Goal: Communication & Community: Share content

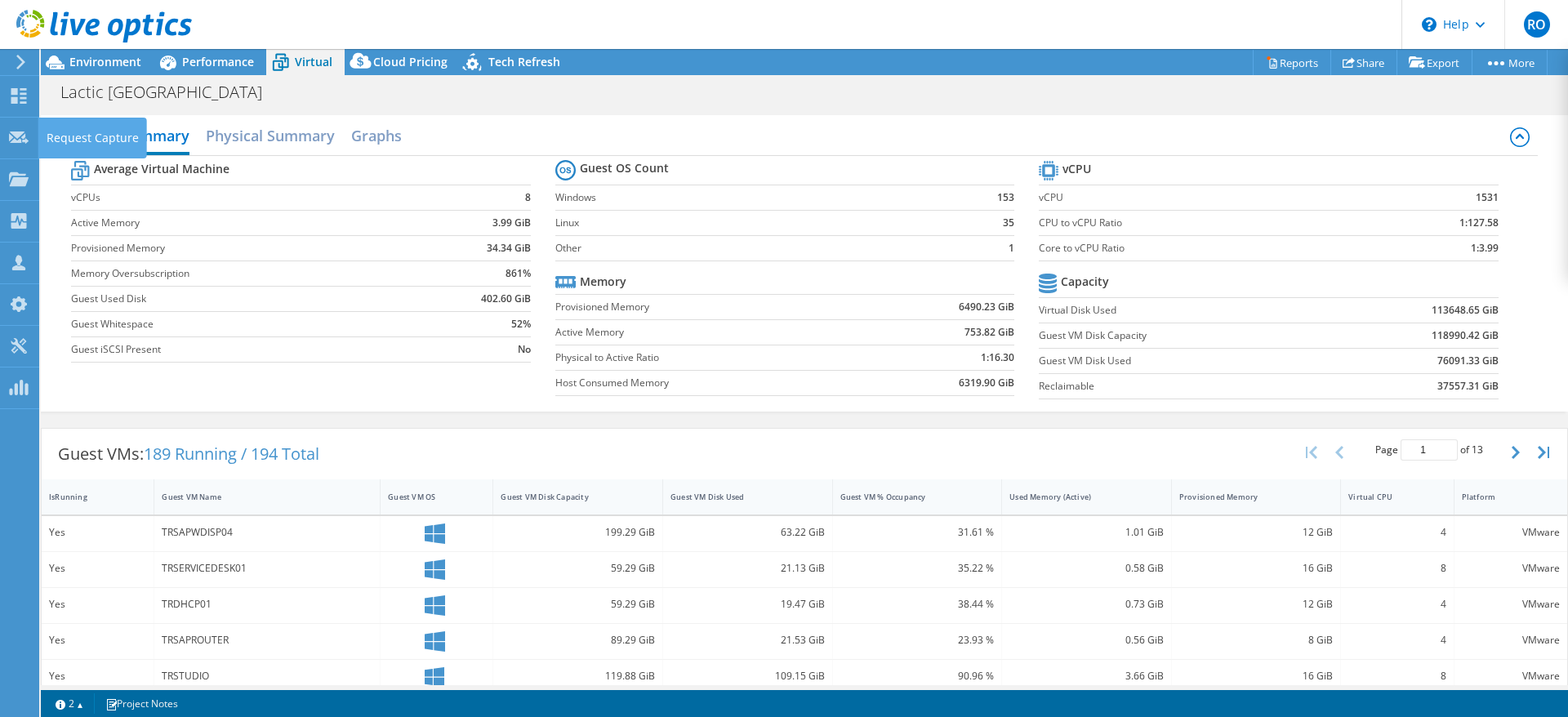
select select "USD"
click at [16, 59] on icon at bounding box center [21, 62] width 12 height 15
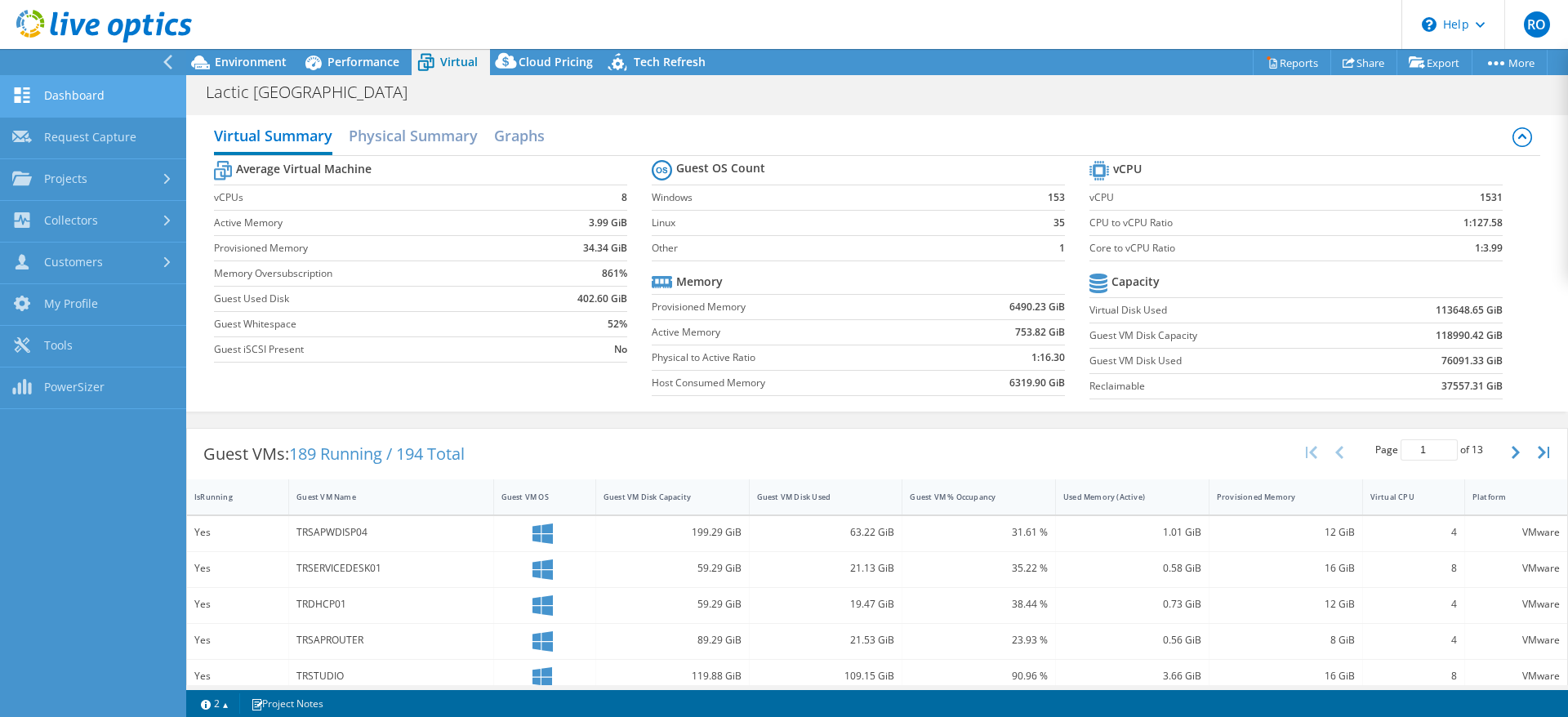
click at [79, 89] on link "Dashboard" at bounding box center [92, 96] width 186 height 42
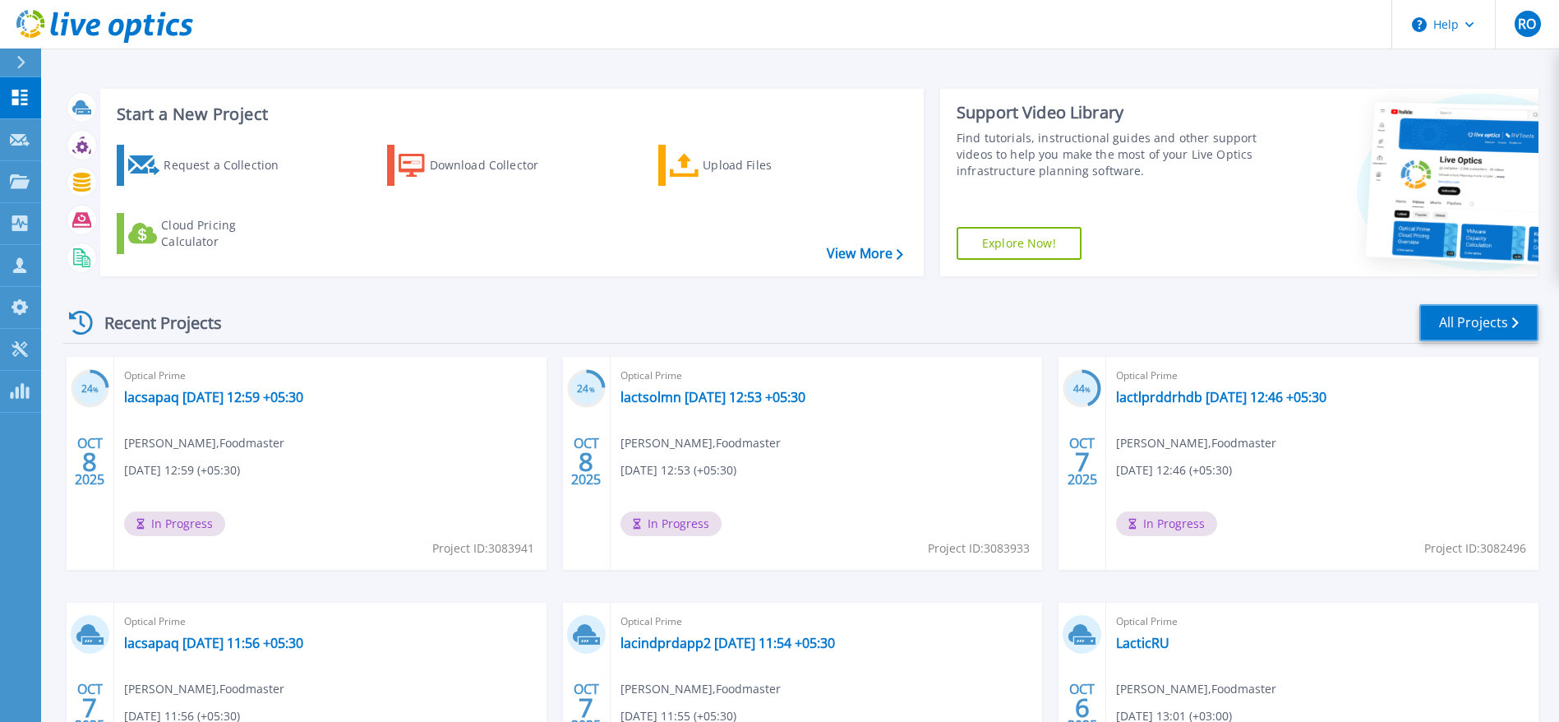
click at [1493, 318] on link "All Projects" at bounding box center [1479, 322] width 119 height 37
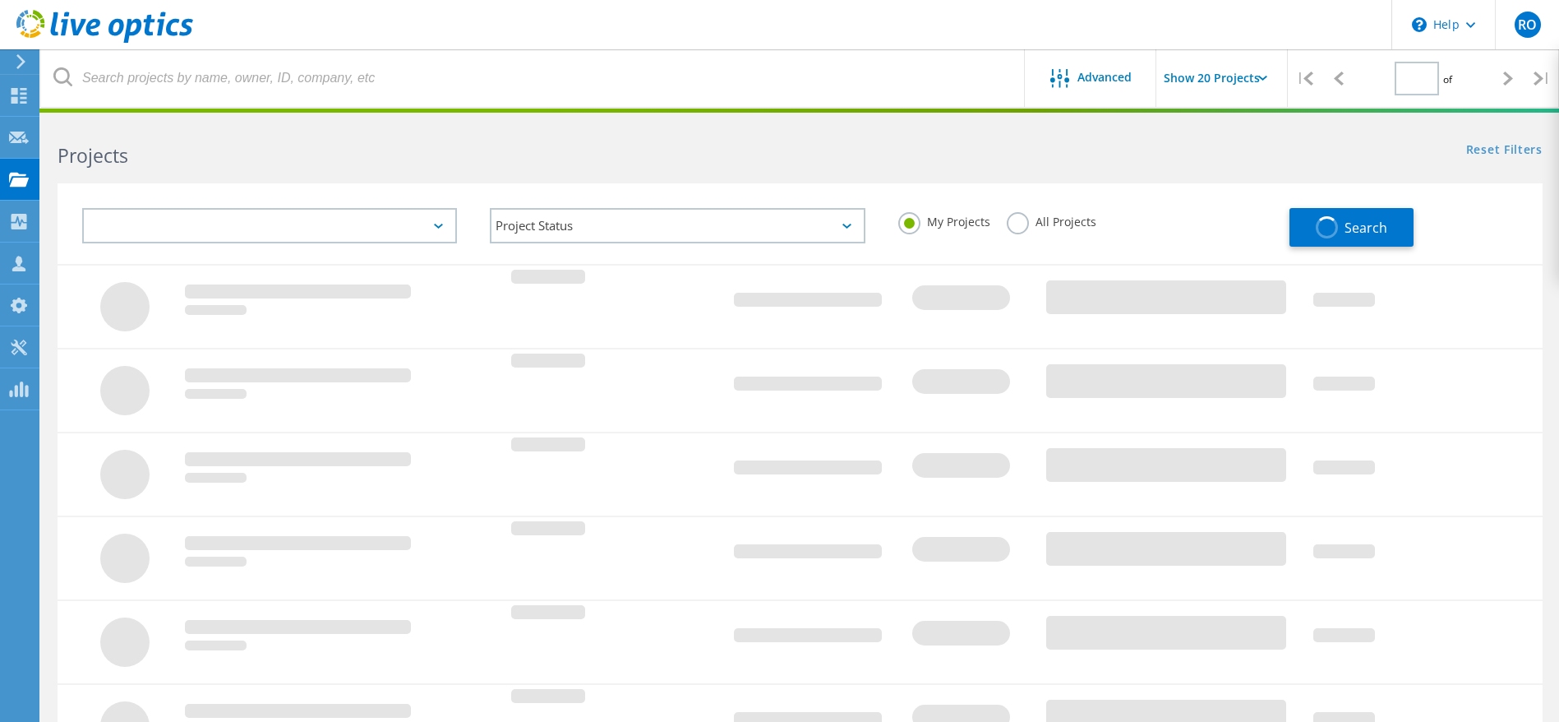
type input "2"
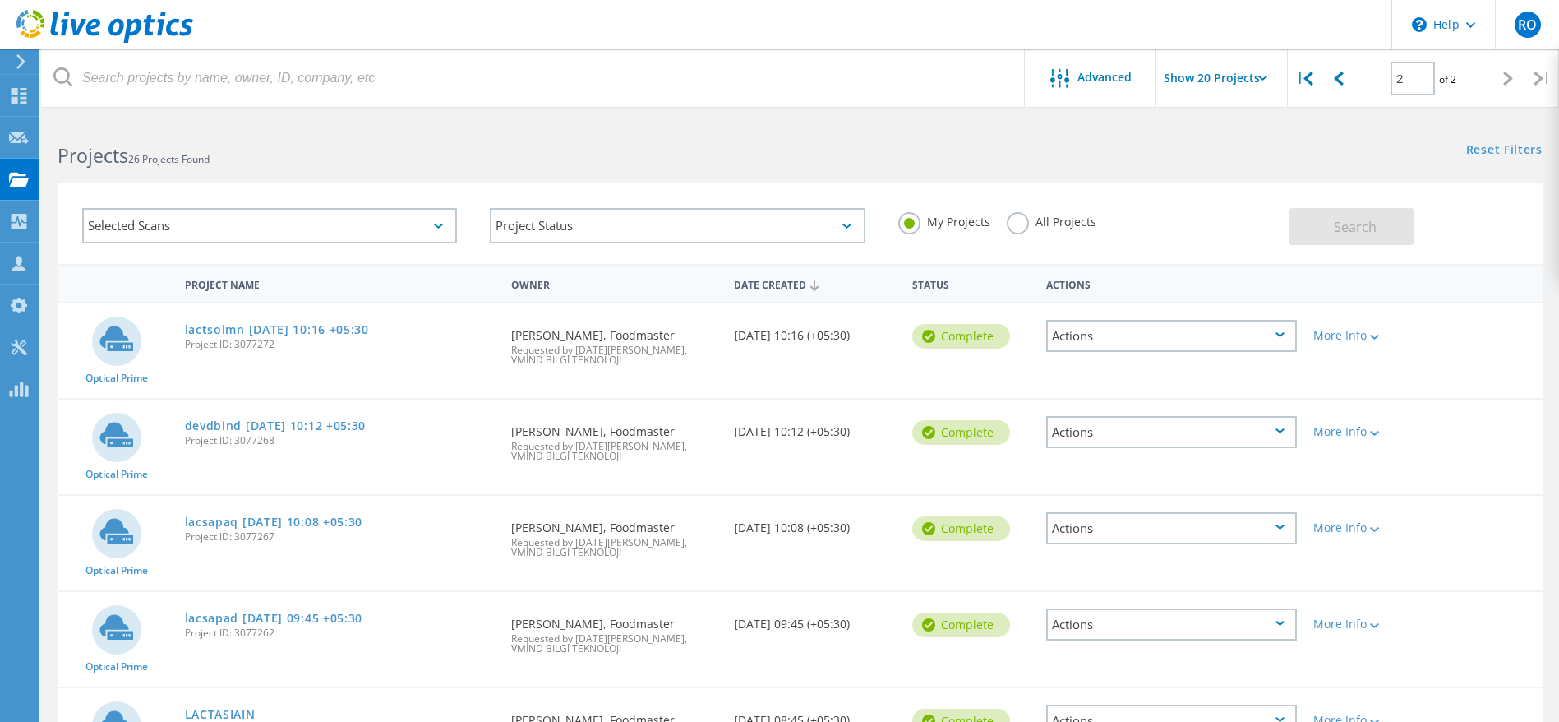
click at [1279, 425] on div "Actions" at bounding box center [1172, 432] width 251 height 32
click at [1522, 466] on div "Optical Prime devdbind [DATE] 10:12 +05:30 Project ID: 3077268 Requested By [PE…" at bounding box center [800, 447] width 1485 height 95
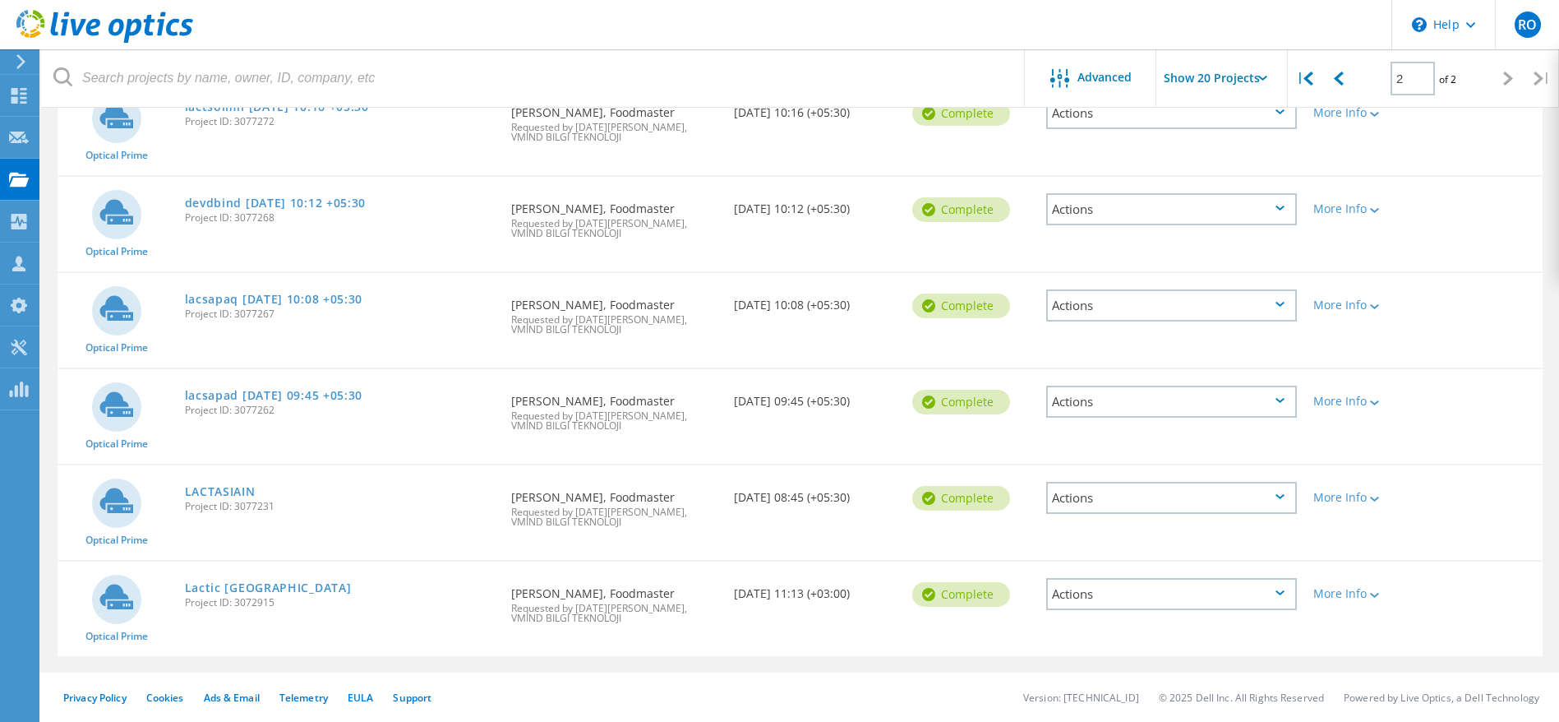
click at [1291, 492] on div "Actions" at bounding box center [1172, 498] width 251 height 32
click at [1491, 473] on div "Optical Prime LACTASIAIN Project ID: 3077231 Requested By [PERSON_NAME], Foodma…" at bounding box center [800, 512] width 1485 height 95
click at [1280, 594] on icon at bounding box center [1280, 592] width 9 height 5
click at [1092, 607] on div "Share" at bounding box center [1171, 606] width 247 height 25
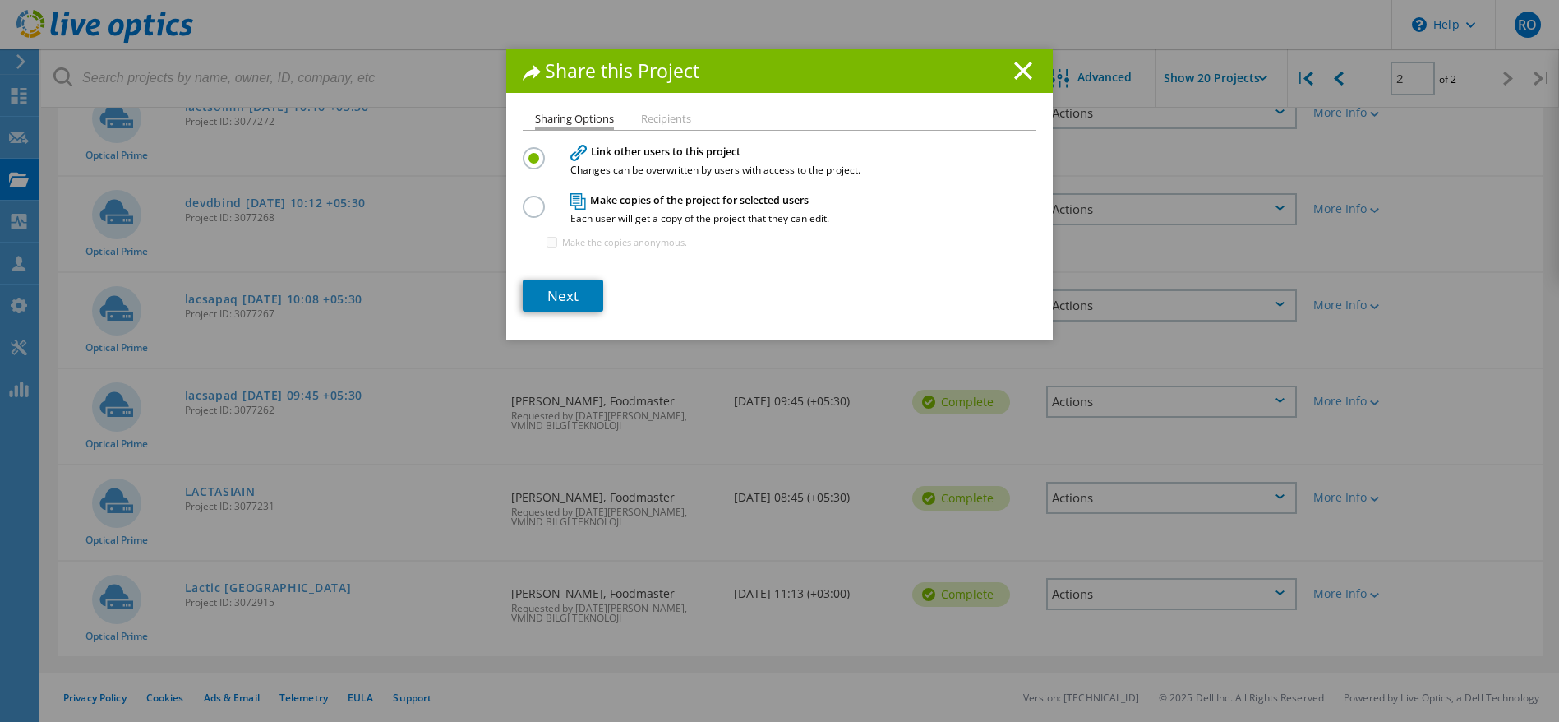
click at [529, 200] on label at bounding box center [537, 198] width 29 height 4
click at [0, 0] on input "radio" at bounding box center [0, 0] width 0 height 0
click at [547, 244] on input "Make the copies anonymous." at bounding box center [552, 242] width 11 height 11
click at [547, 243] on input "Make the copies anonymous." at bounding box center [552, 242] width 11 height 11
checkbox input "false"
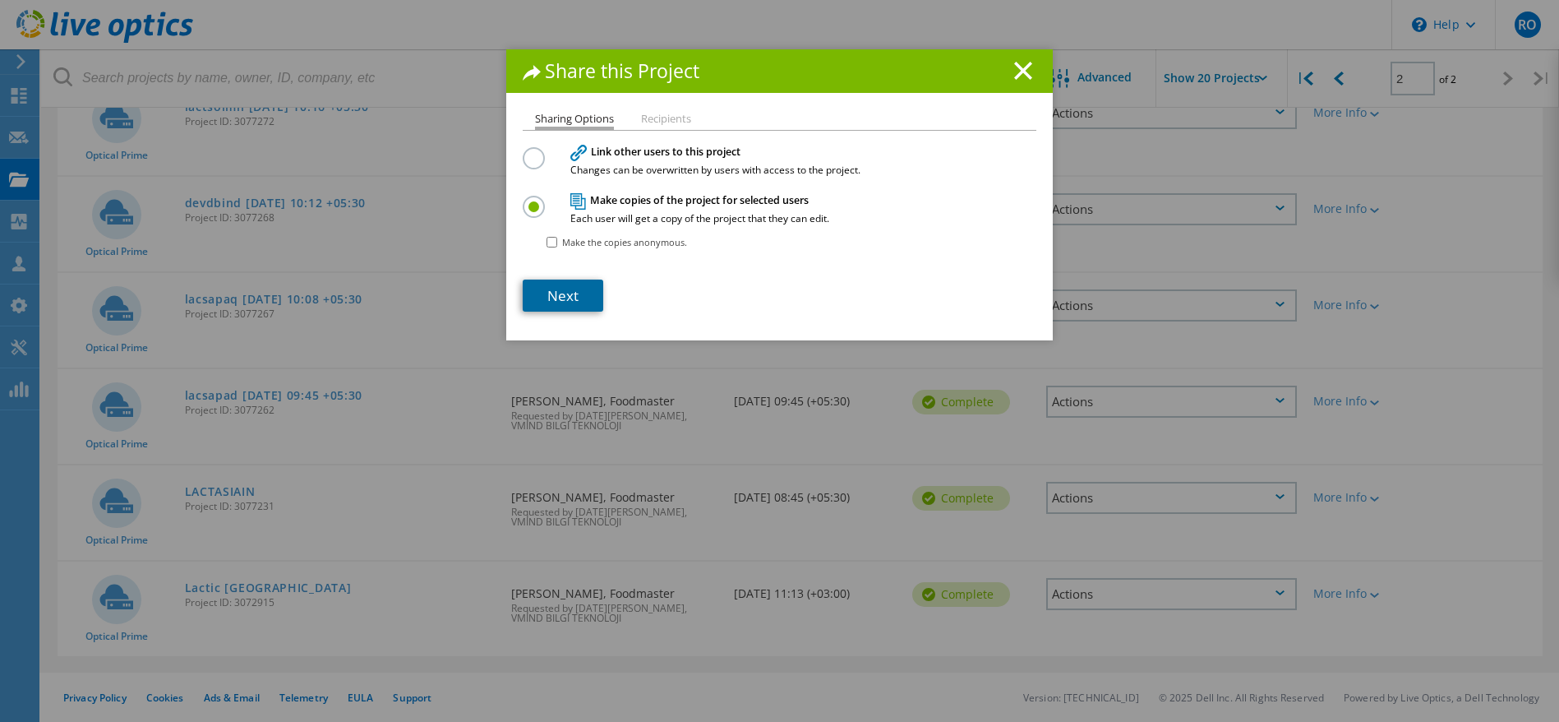
click at [555, 293] on link "Next" at bounding box center [563, 296] width 81 height 32
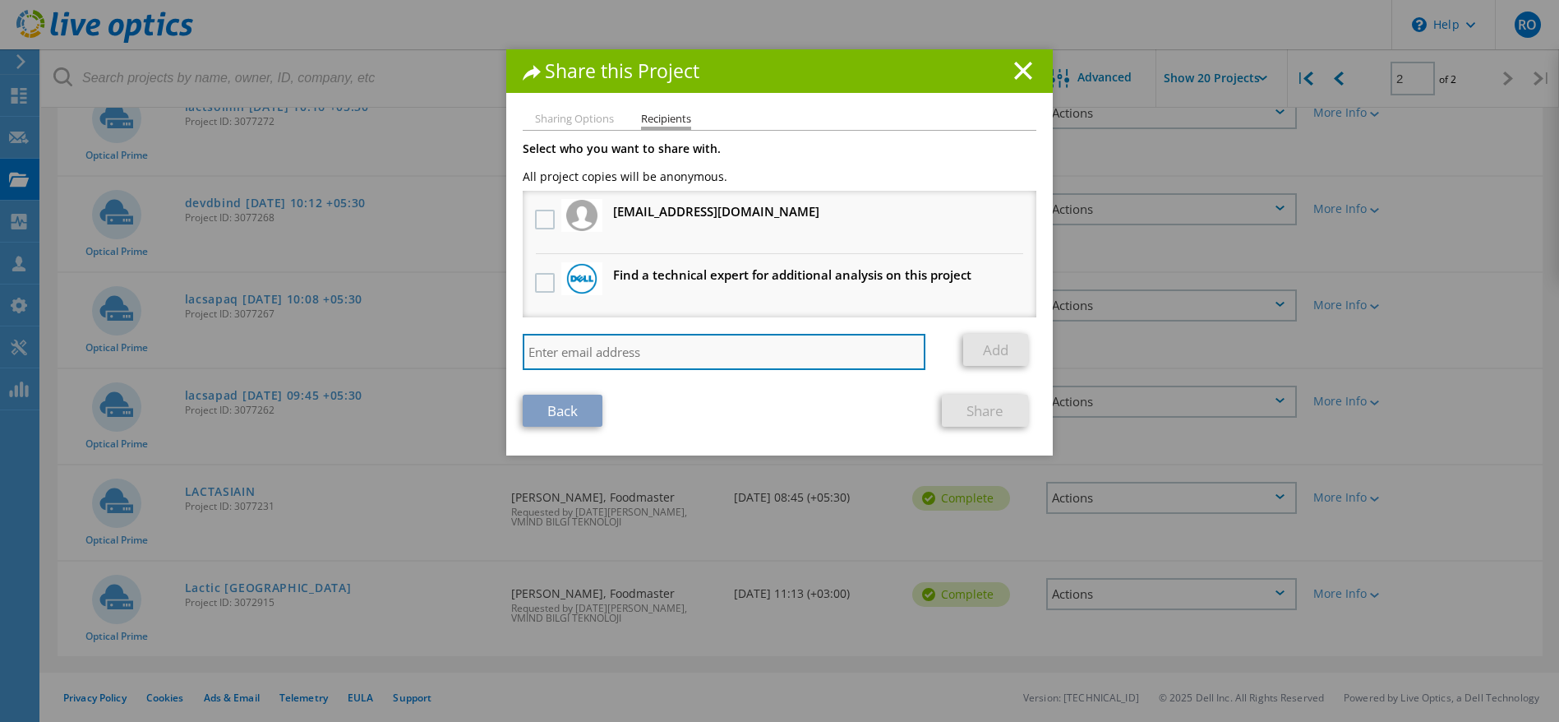
click at [581, 349] on input "search" at bounding box center [724, 352] width 403 height 36
paste input "mailto:[PERSON_NAME][EMAIL_ADDRESS][PERSON_NAME][DOMAIN_NAME]"
type input "mailto:[PERSON_NAME][EMAIL_ADDRESS][PERSON_NAME][DOMAIN_NAME]"
drag, startPoint x: 559, startPoint y: 354, endPoint x: 478, endPoint y: 350, distance: 81.5
click at [478, 350] on div "Share this Project Sharing Options Recipients Link other users to this project …" at bounding box center [779, 385] width 1559 height 672
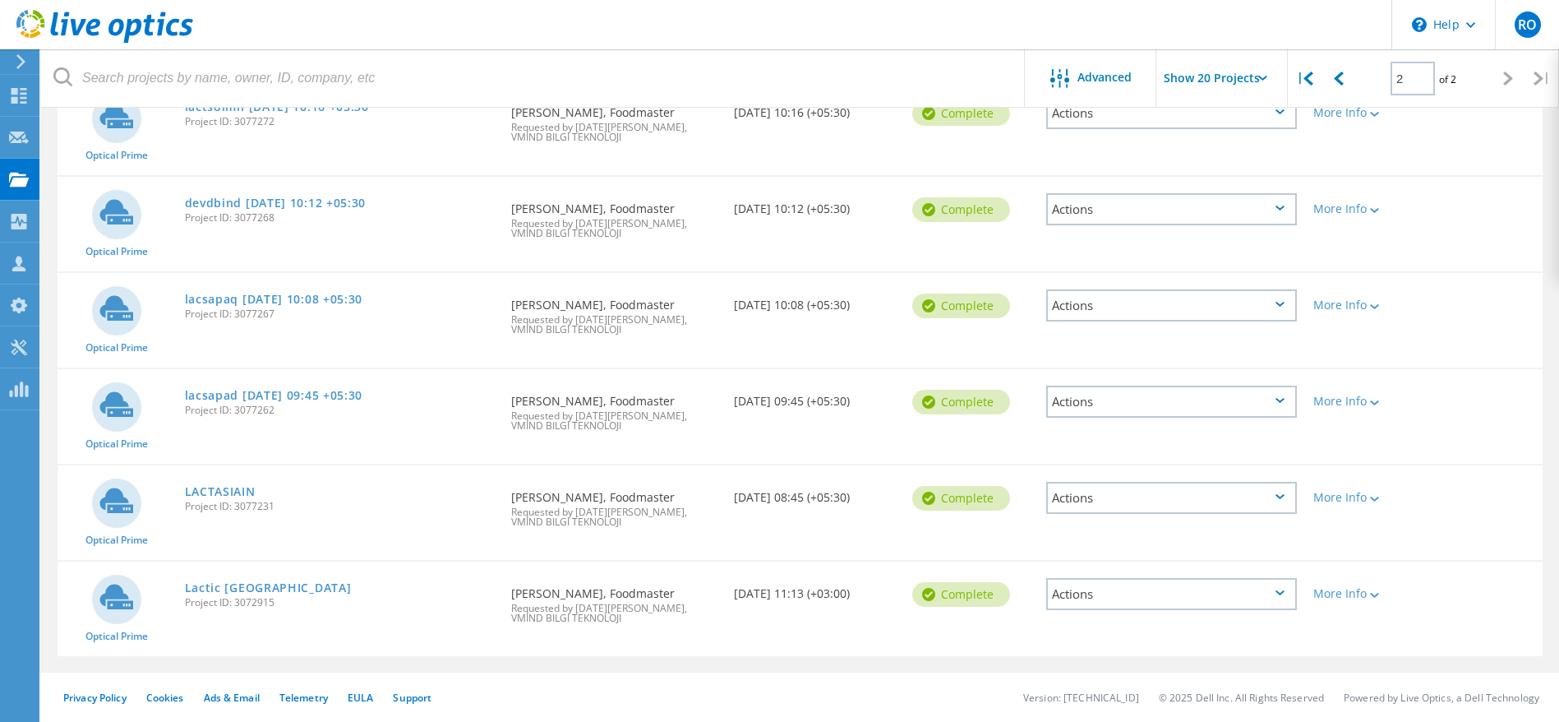
click at [1276, 590] on icon at bounding box center [1280, 592] width 9 height 5
click at [1103, 605] on div "Share" at bounding box center [1171, 606] width 247 height 25
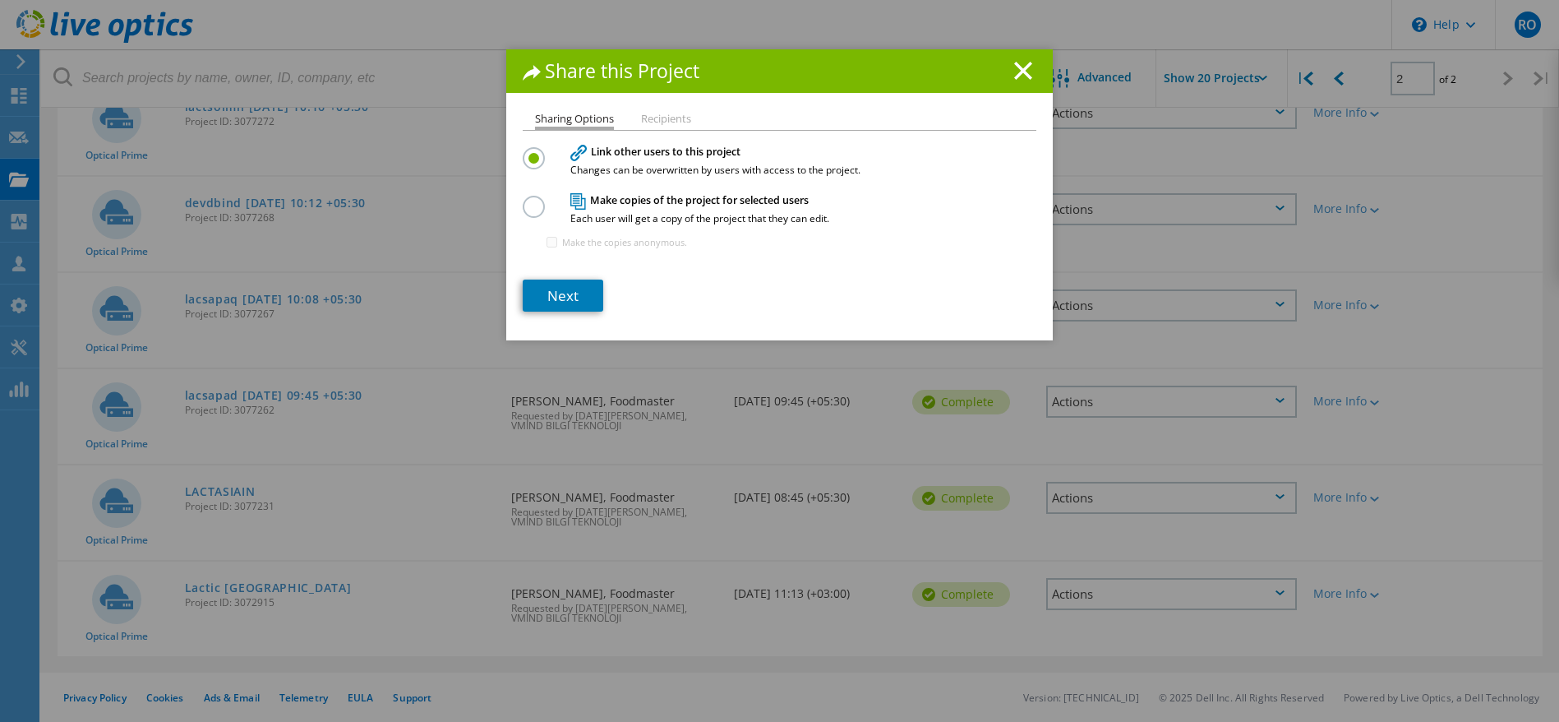
click at [523, 200] on label at bounding box center [537, 198] width 29 height 4
click at [0, 0] on input "radio" at bounding box center [0, 0] width 0 height 0
click at [547, 248] on div "Make the copies anonymous." at bounding box center [615, 241] width 144 height 25
click at [547, 247] on input "Make the copies anonymous." at bounding box center [552, 242] width 11 height 11
checkbox input "true"
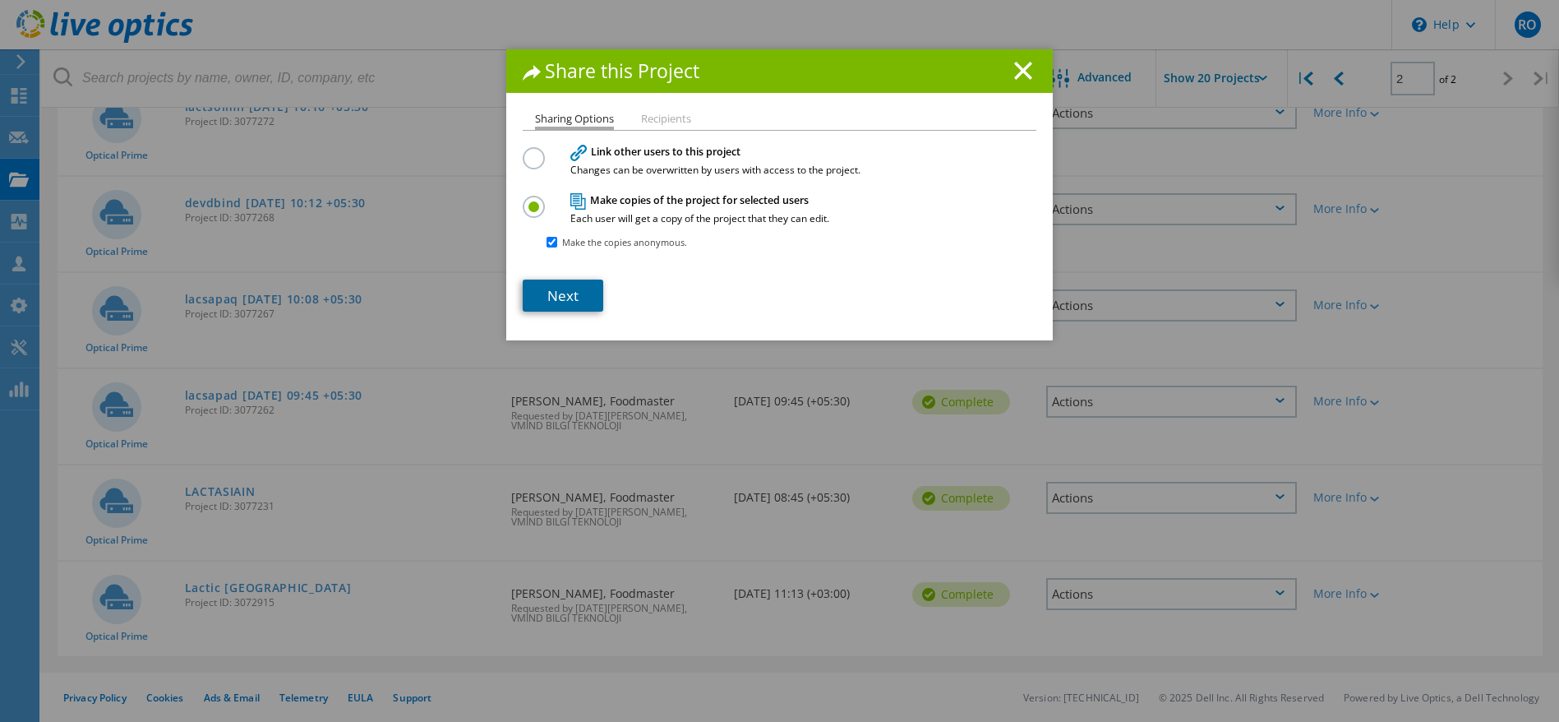
click at [556, 294] on link "Next" at bounding box center [563, 296] width 81 height 32
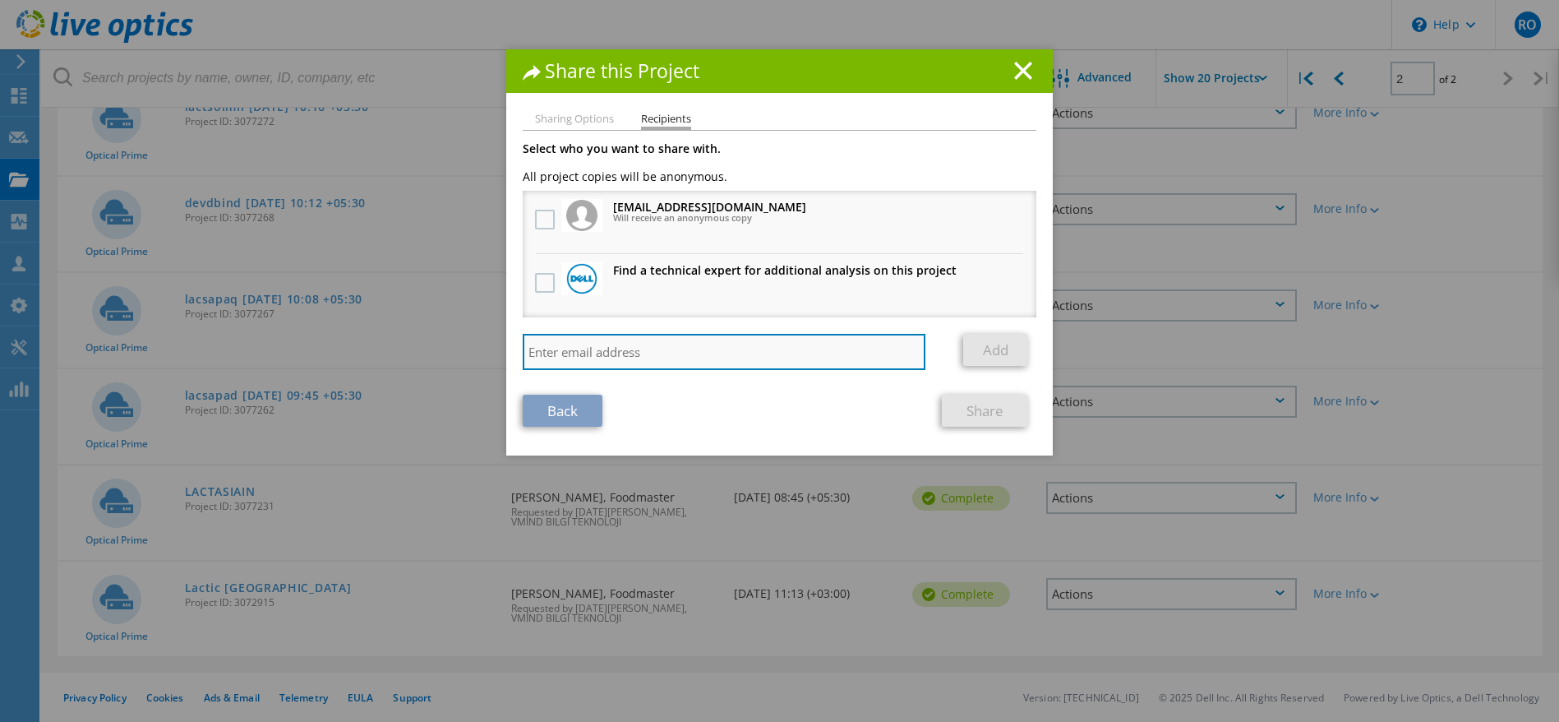
click at [575, 345] on input "search" at bounding box center [724, 352] width 403 height 36
paste input "mailto:[PERSON_NAME][EMAIL_ADDRESS][PERSON_NAME][DOMAIN_NAME]"
click at [558, 349] on input "mailto:[PERSON_NAME][EMAIL_ADDRESS][PERSON_NAME][DOMAIN_NAME]" at bounding box center [724, 352] width 403 height 36
type input "[PERSON_NAME][EMAIL_ADDRESS][PERSON_NAME][DOMAIN_NAME]"
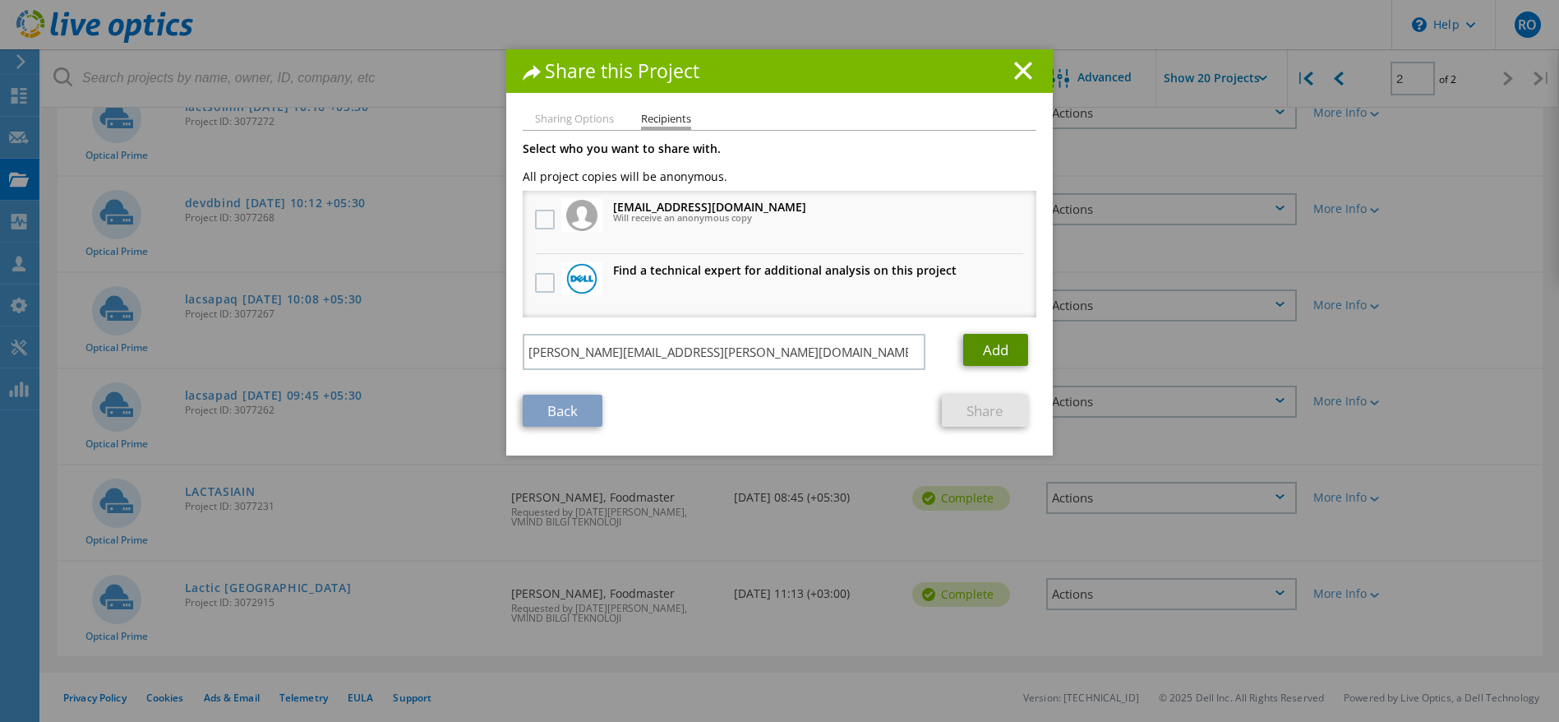
click at [996, 350] on link "Add" at bounding box center [995, 350] width 65 height 32
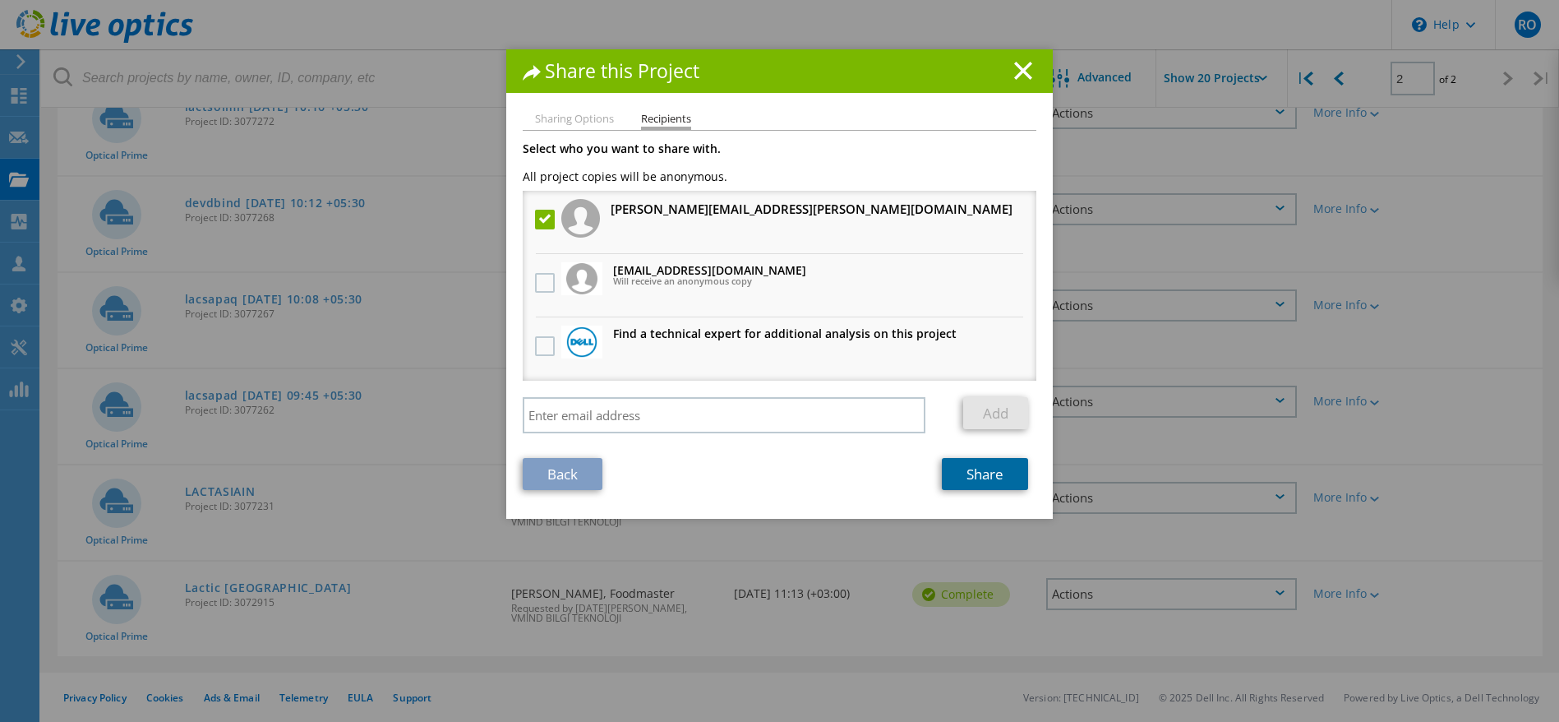
click at [968, 475] on link "Share" at bounding box center [985, 474] width 86 height 32
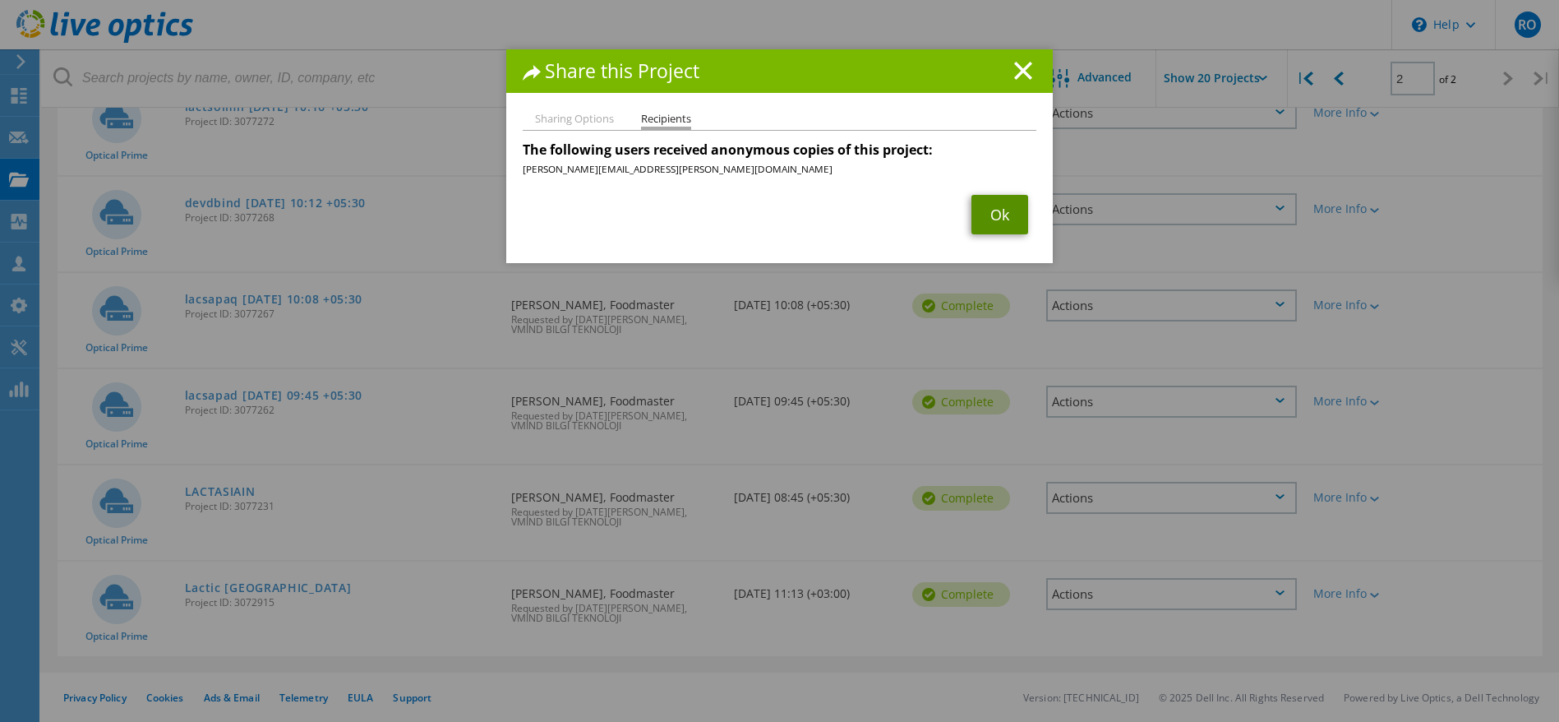
click at [992, 213] on link "Ok" at bounding box center [1000, 214] width 57 height 39
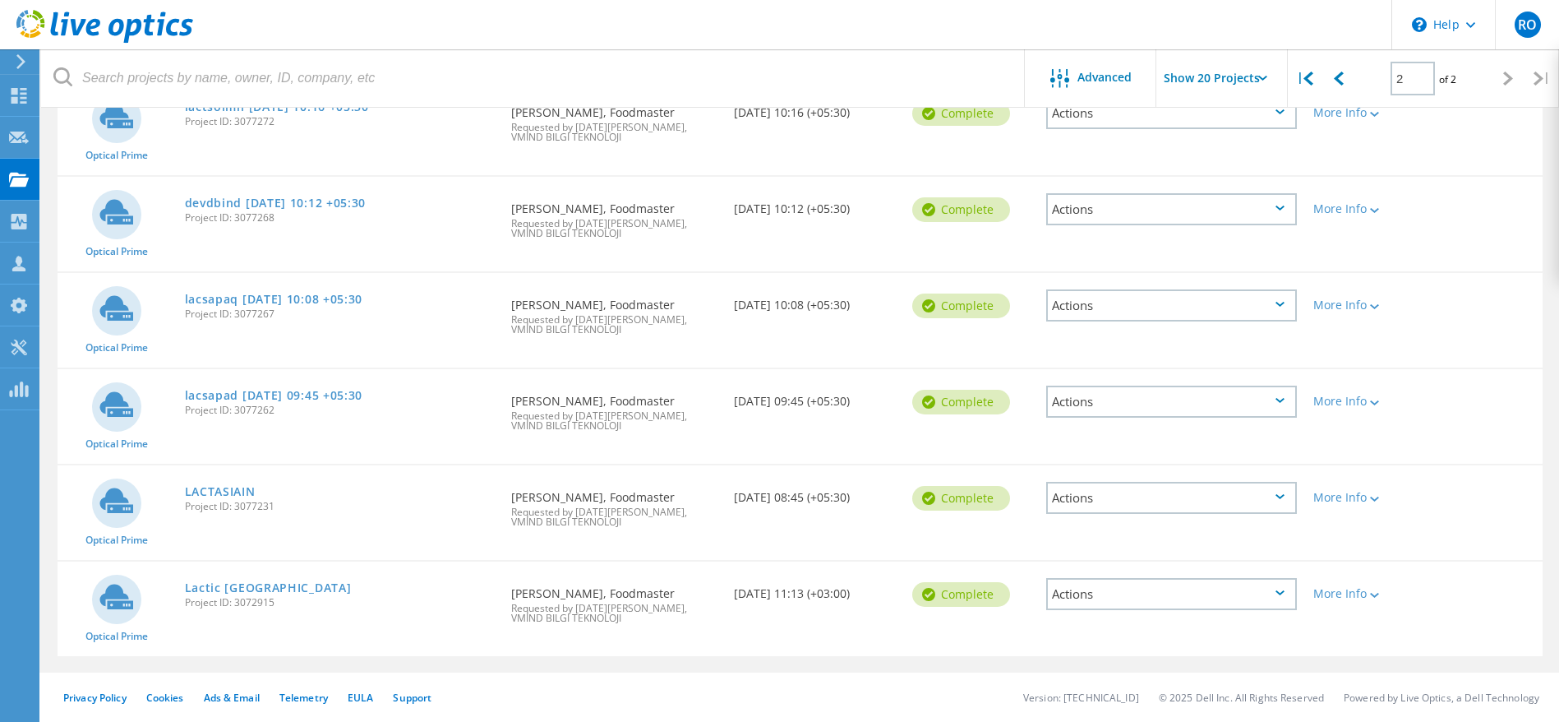
click at [1280, 502] on div "Actions" at bounding box center [1172, 498] width 251 height 32
click at [1103, 511] on div "Share" at bounding box center [1171, 510] width 247 height 25
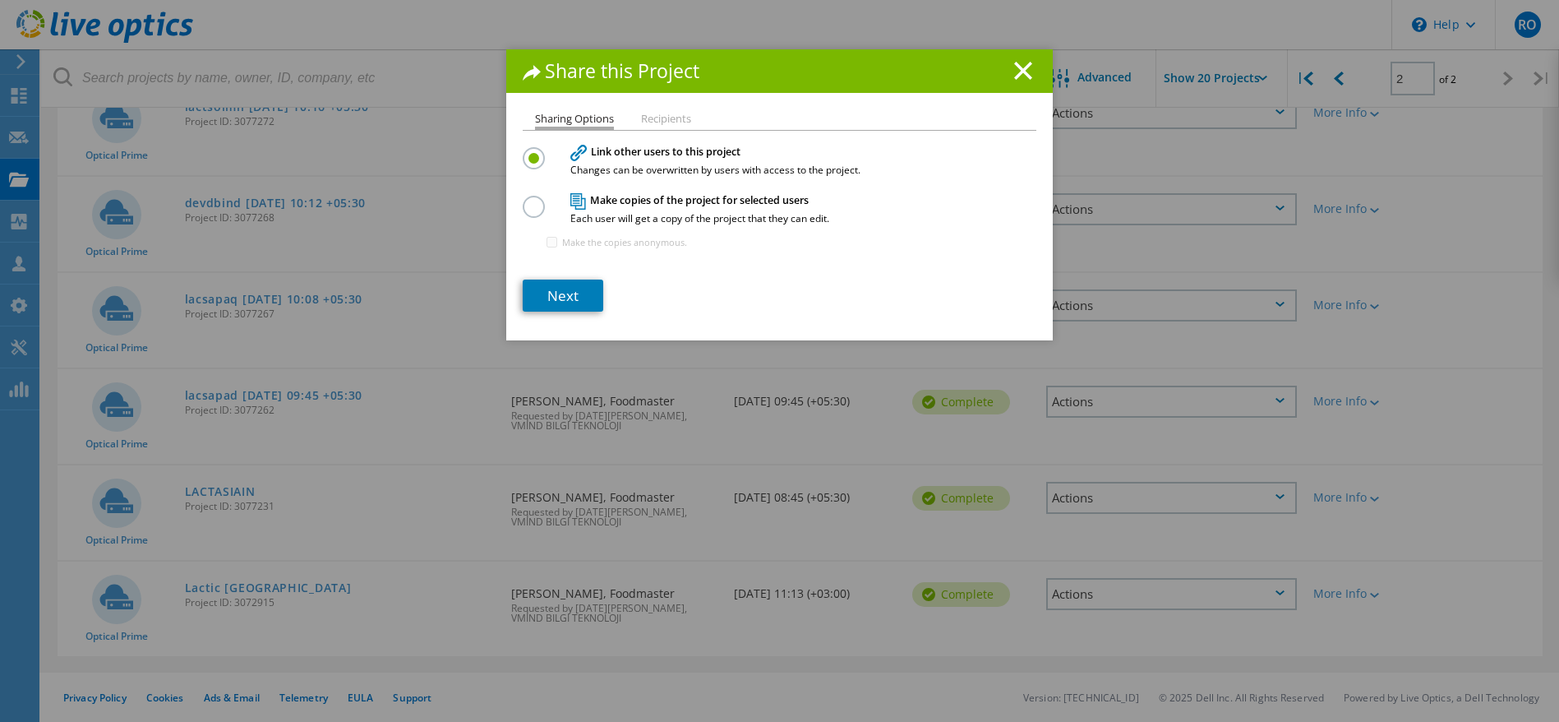
click at [524, 200] on label at bounding box center [537, 198] width 29 height 4
click at [0, 0] on input "radio" at bounding box center [0, 0] width 0 height 0
click at [554, 295] on link "Next" at bounding box center [563, 296] width 81 height 32
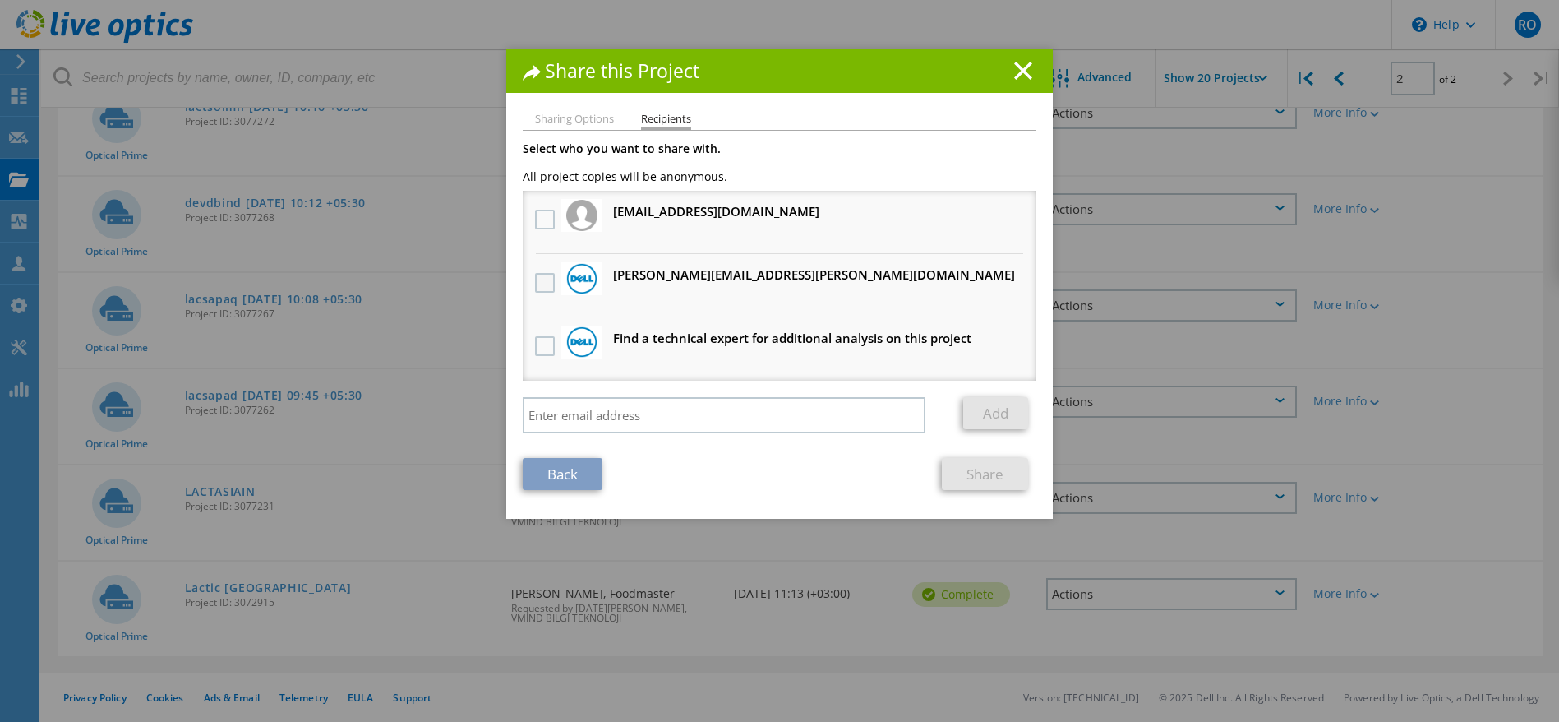
click at [536, 281] on label at bounding box center [547, 283] width 24 height 20
click at [0, 0] on input "checkbox" at bounding box center [0, 0] width 0 height 0
click at [970, 474] on link "Share" at bounding box center [985, 474] width 86 height 32
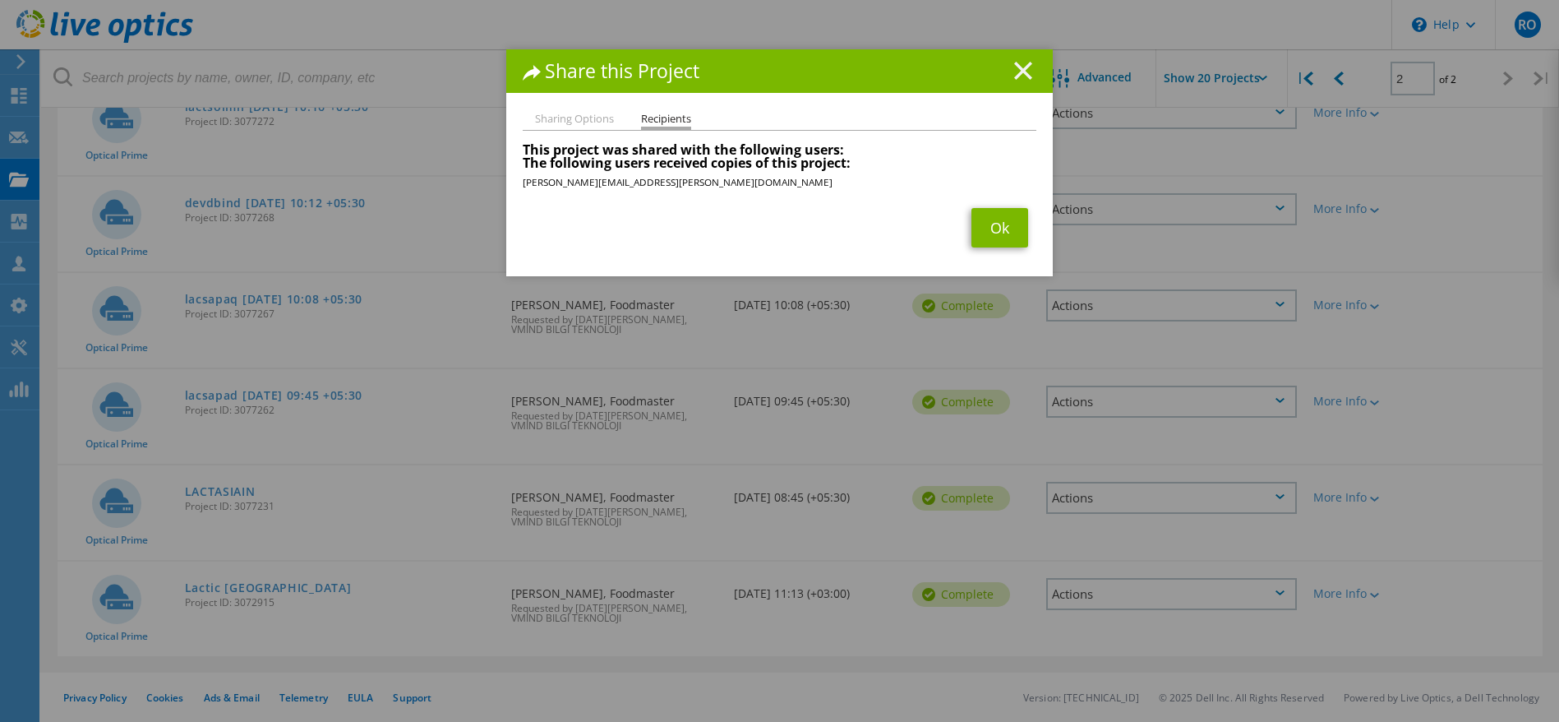
click at [1015, 68] on line at bounding box center [1023, 70] width 16 height 16
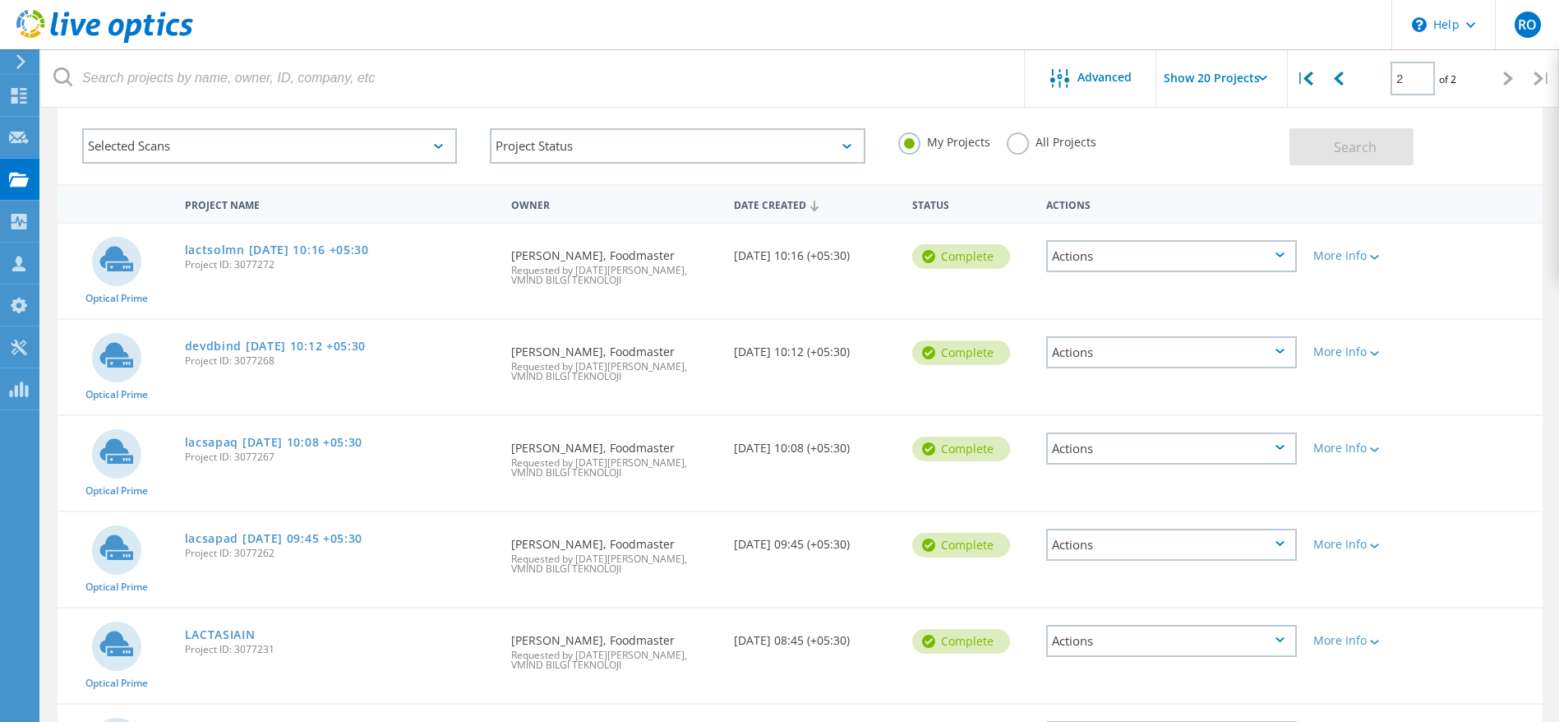
scroll to position [0, 0]
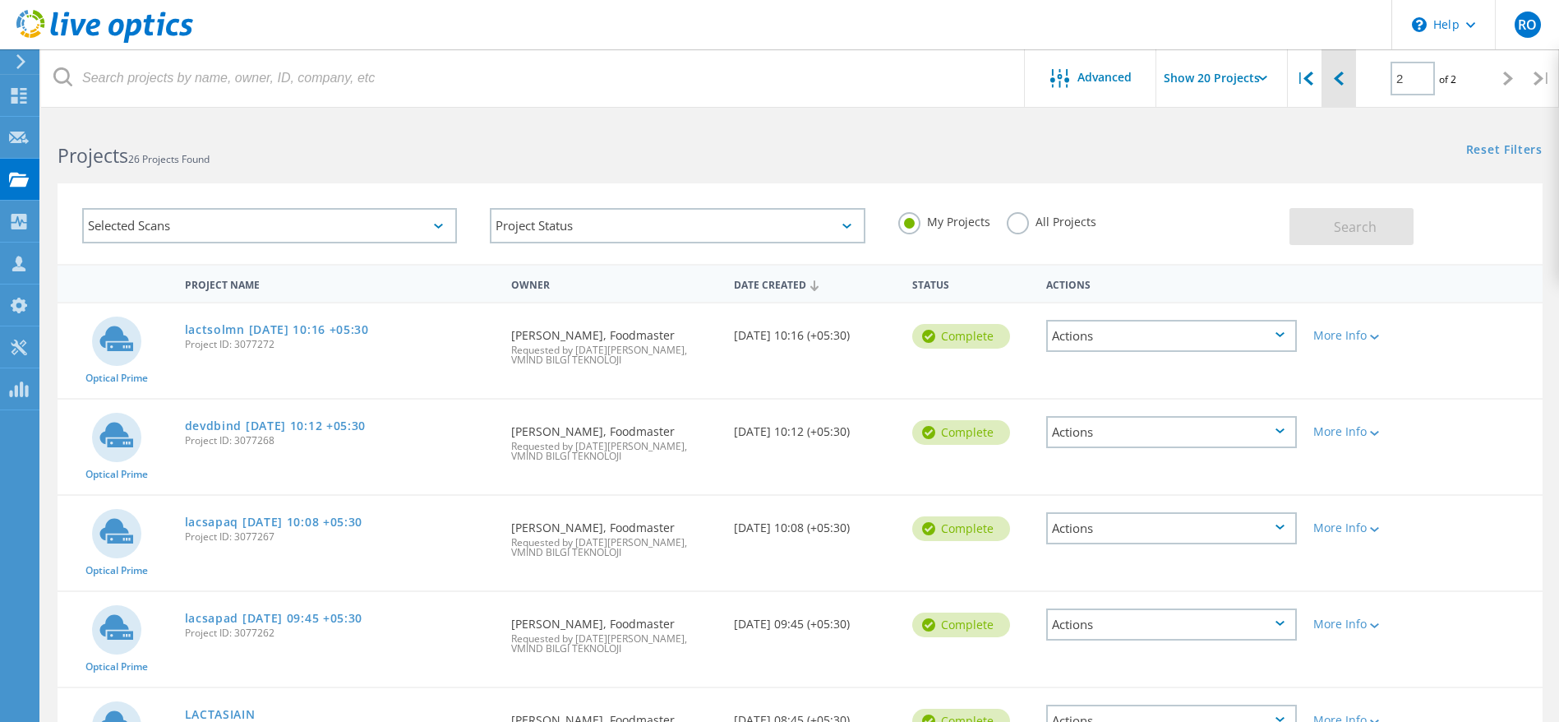
click at [1337, 75] on icon at bounding box center [1339, 79] width 10 height 14
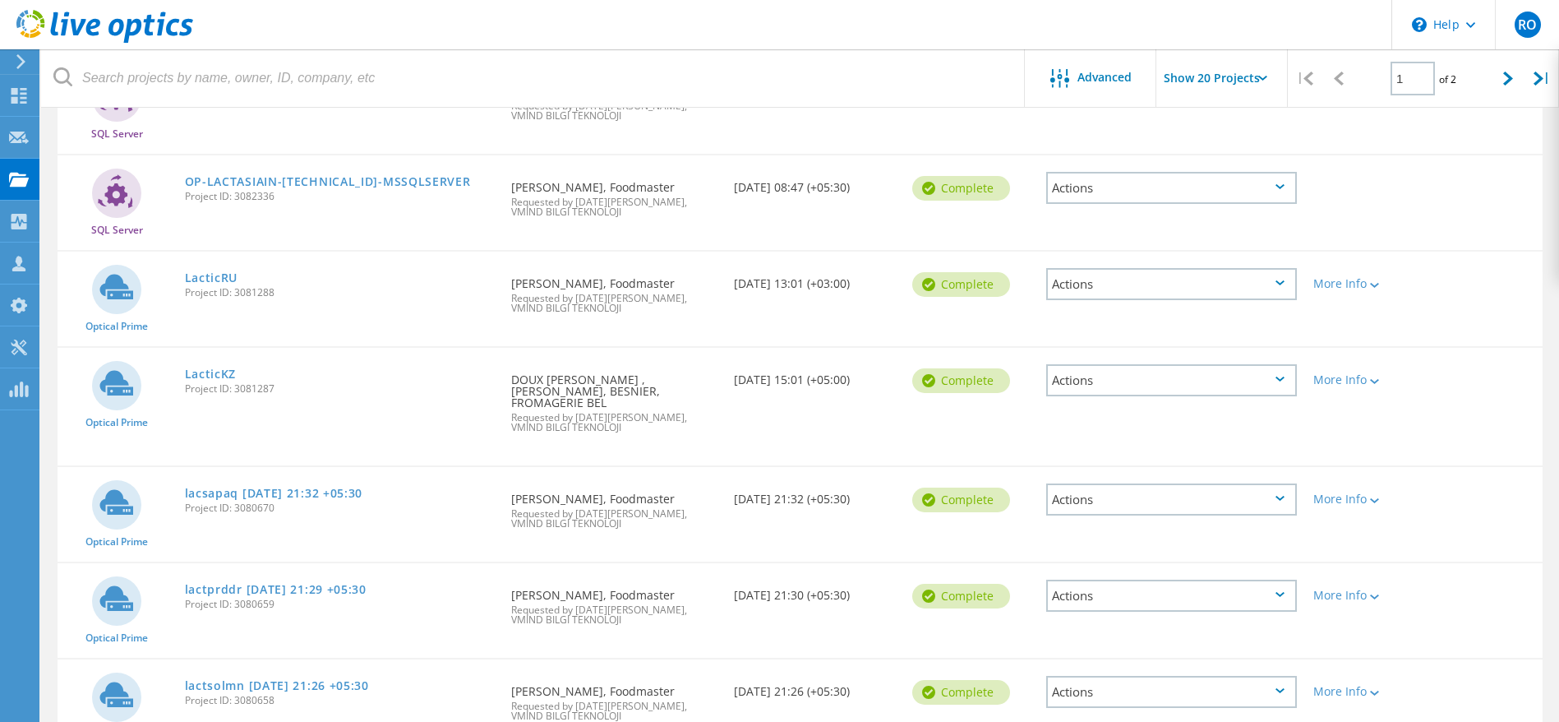
scroll to position [1009, 0]
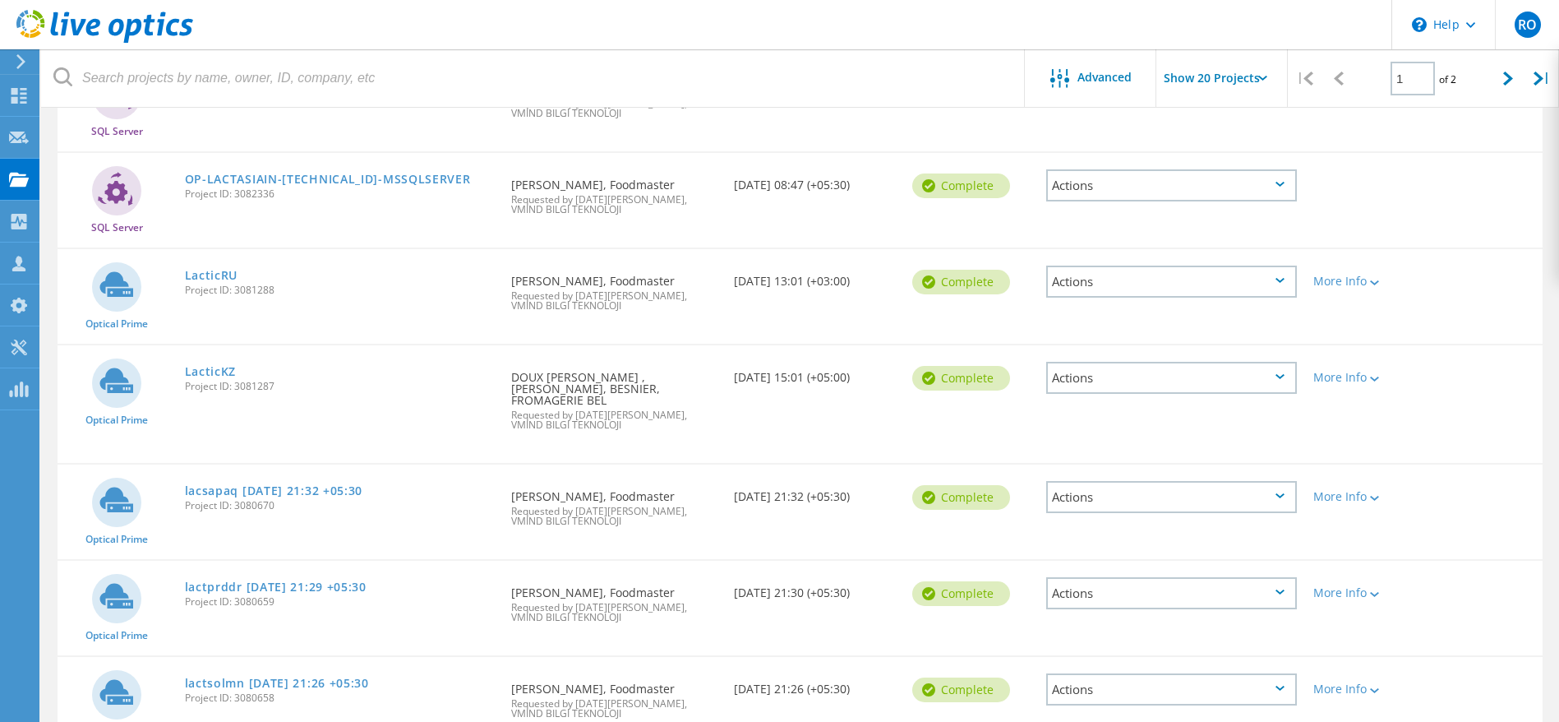
click at [1279, 380] on div "Actions" at bounding box center [1172, 378] width 251 height 32
click at [1105, 386] on div "Share" at bounding box center [1171, 390] width 247 height 25
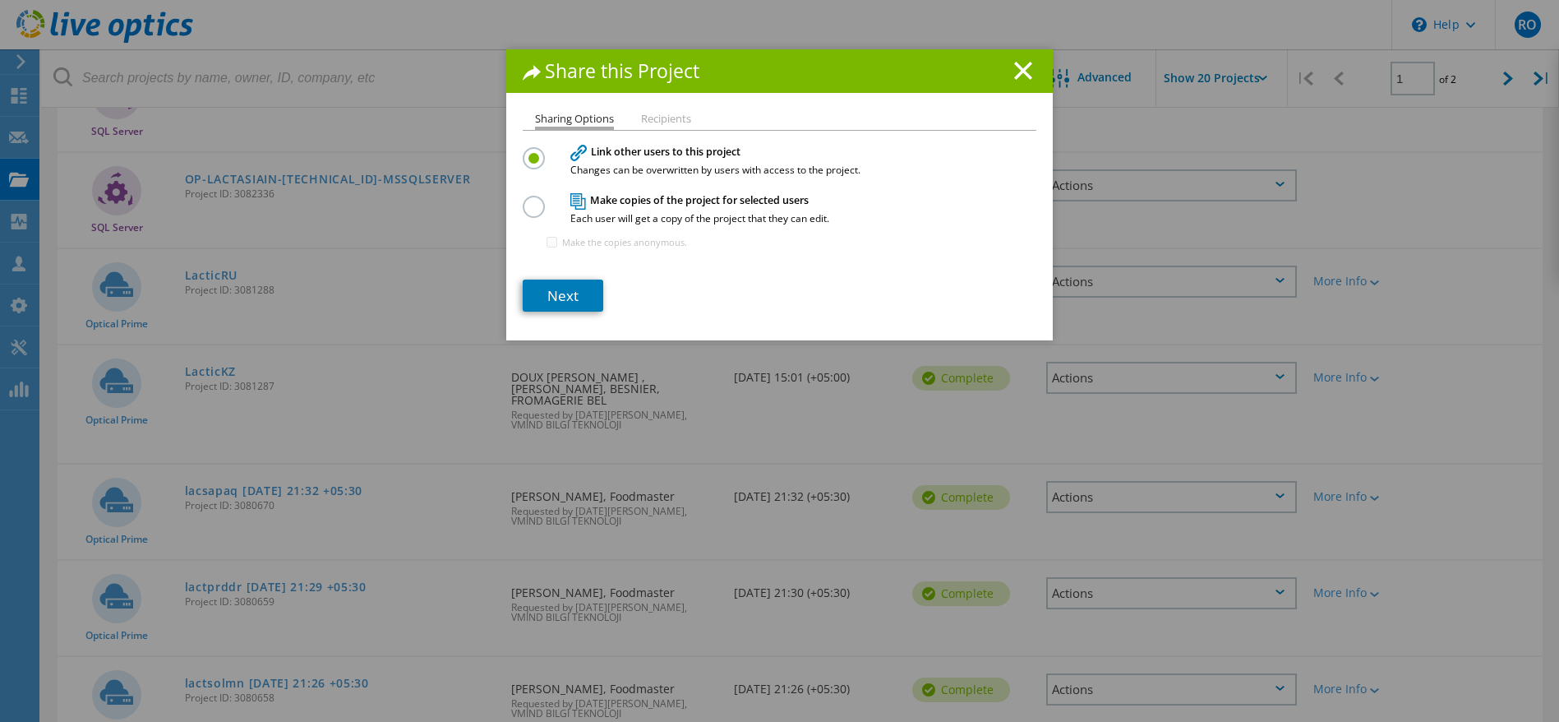
click at [523, 200] on label at bounding box center [537, 198] width 29 height 4
click at [0, 0] on input "radio" at bounding box center [0, 0] width 0 height 0
click at [548, 291] on link "Next" at bounding box center [563, 296] width 81 height 32
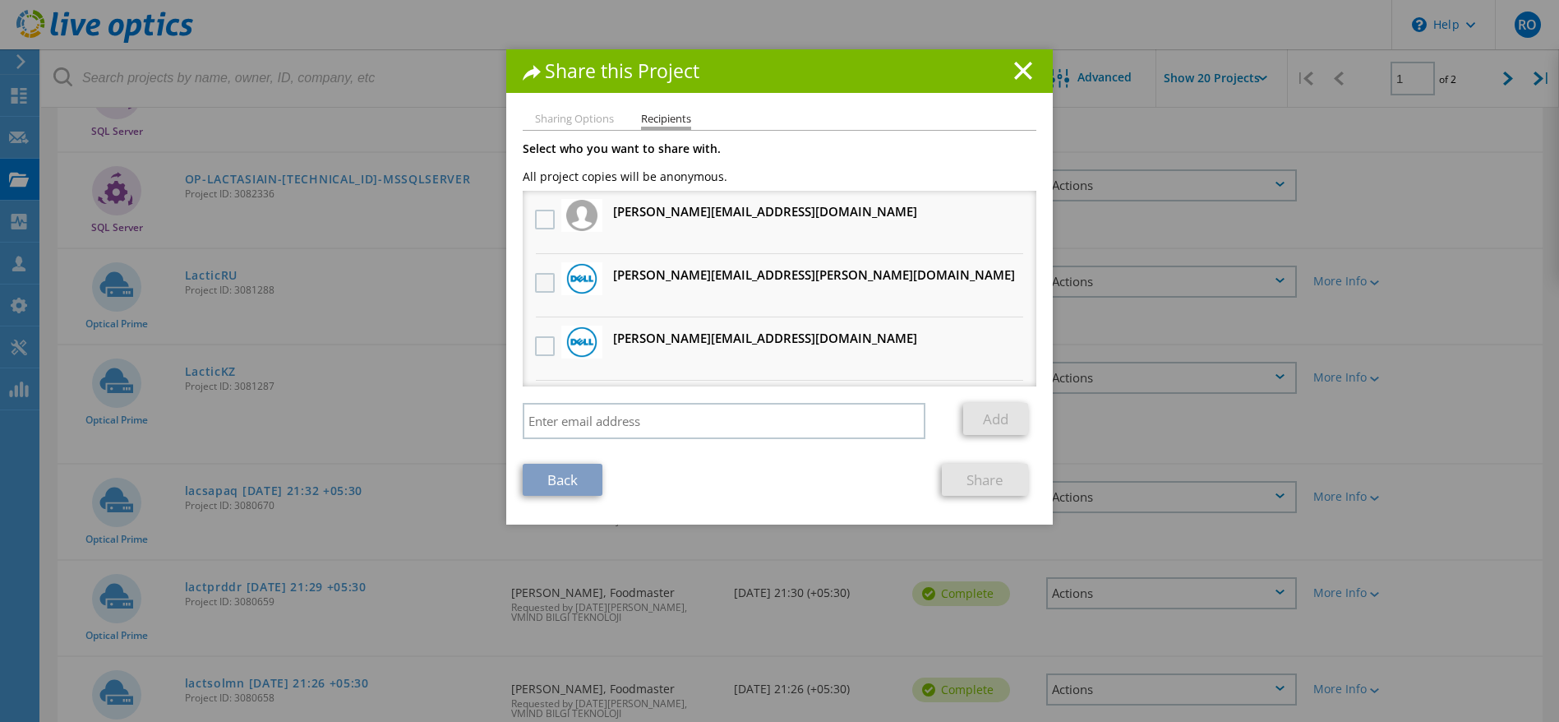
click at [538, 280] on label at bounding box center [547, 283] width 24 height 20
click at [0, 0] on input "checkbox" at bounding box center [0, 0] width 0 height 0
click at [980, 474] on link "Share" at bounding box center [985, 480] width 86 height 32
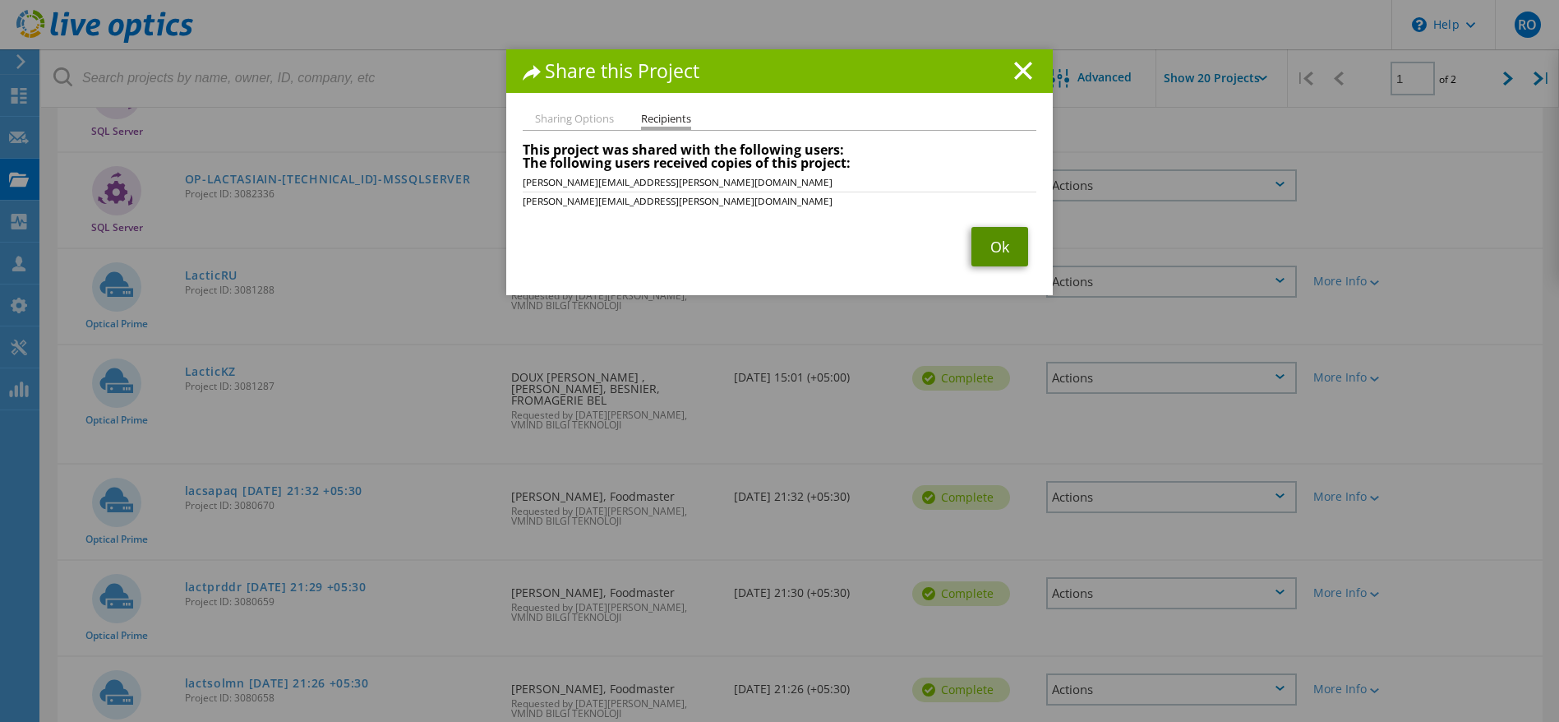
click at [982, 243] on link "Ok" at bounding box center [1000, 246] width 57 height 39
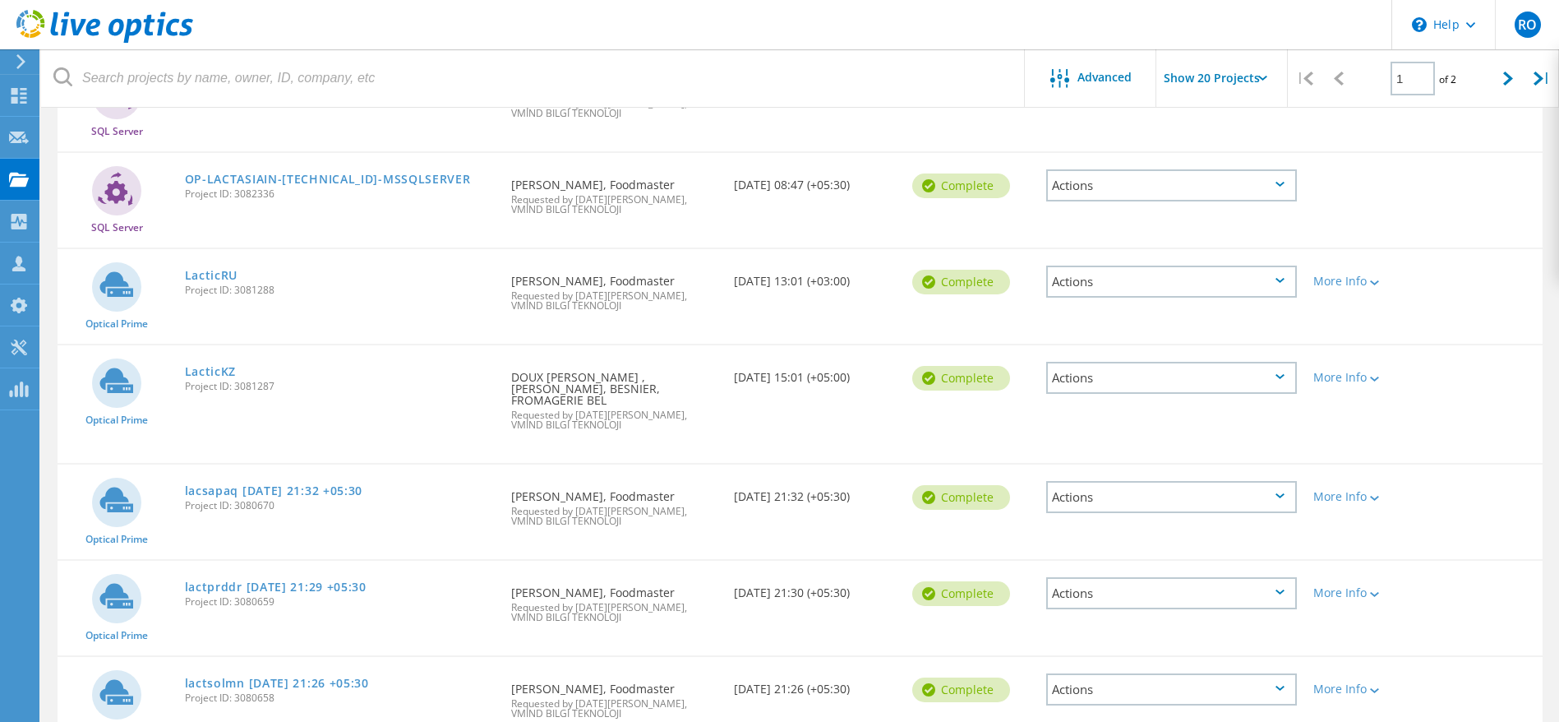
click at [1245, 276] on div "Actions" at bounding box center [1172, 282] width 251 height 32
click at [1101, 293] on div "Share" at bounding box center [1171, 294] width 247 height 25
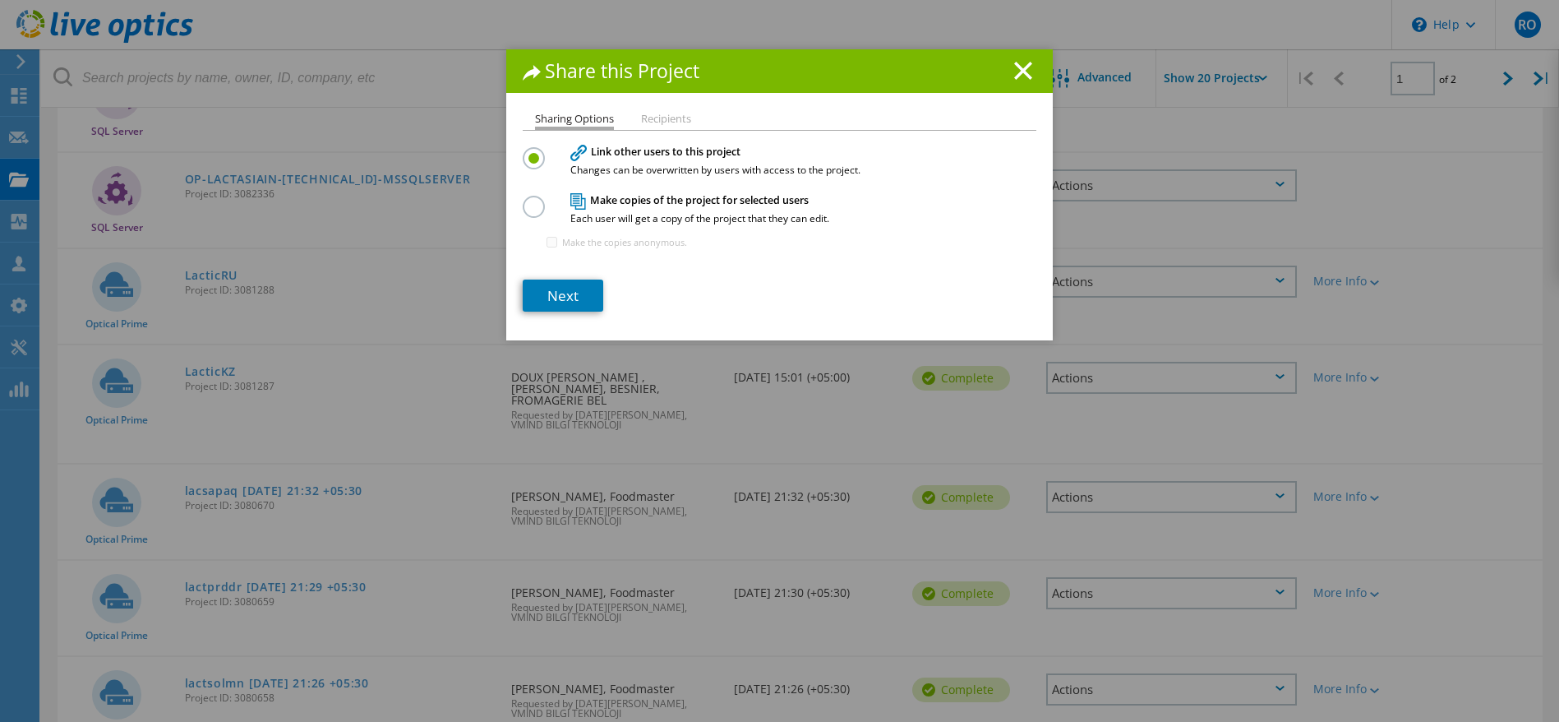
click at [529, 200] on label at bounding box center [537, 198] width 29 height 4
click at [0, 0] on input "radio" at bounding box center [0, 0] width 0 height 0
click at [548, 294] on link "Next" at bounding box center [563, 296] width 81 height 32
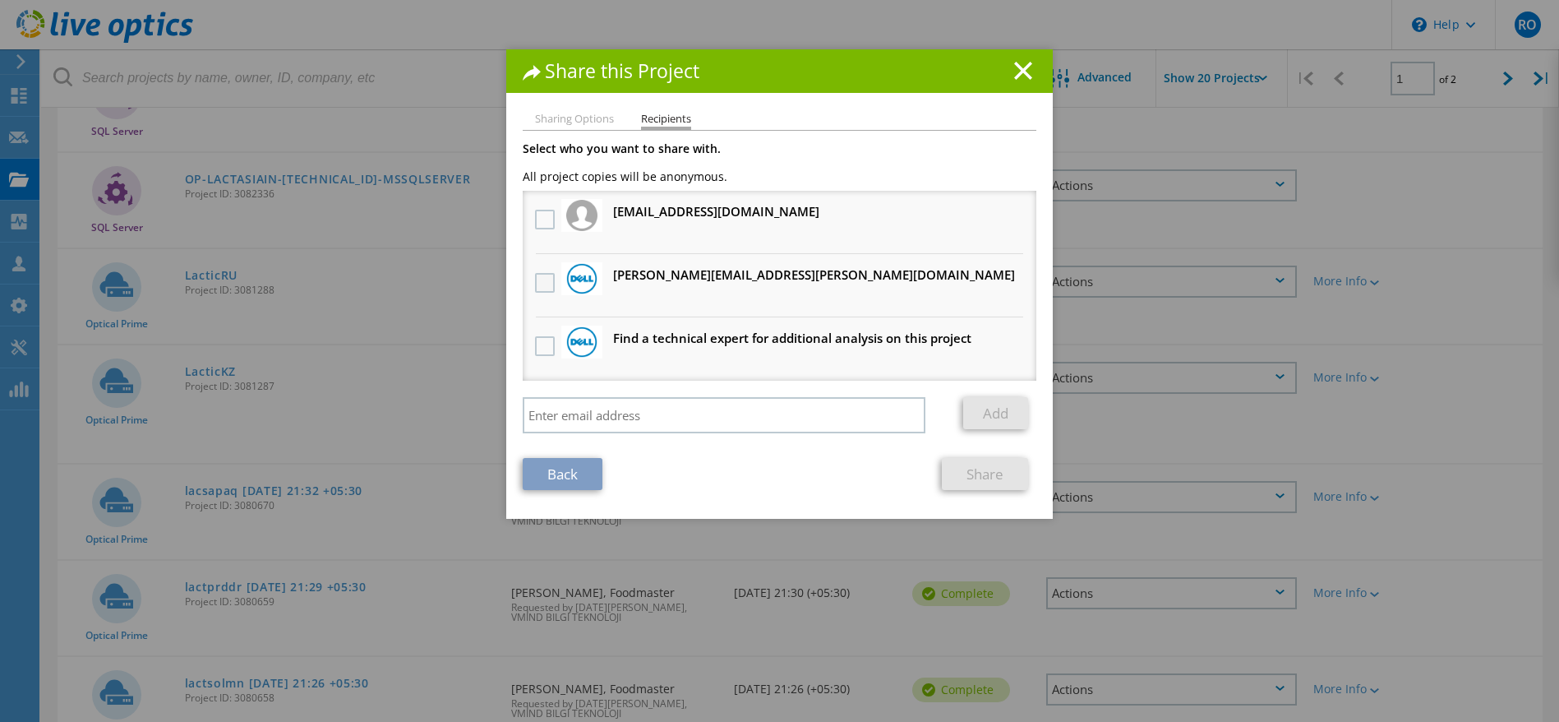
click at [539, 281] on label at bounding box center [547, 283] width 24 height 20
click at [0, 0] on input "checkbox" at bounding box center [0, 0] width 0 height 0
click at [976, 477] on link "Share" at bounding box center [985, 474] width 86 height 32
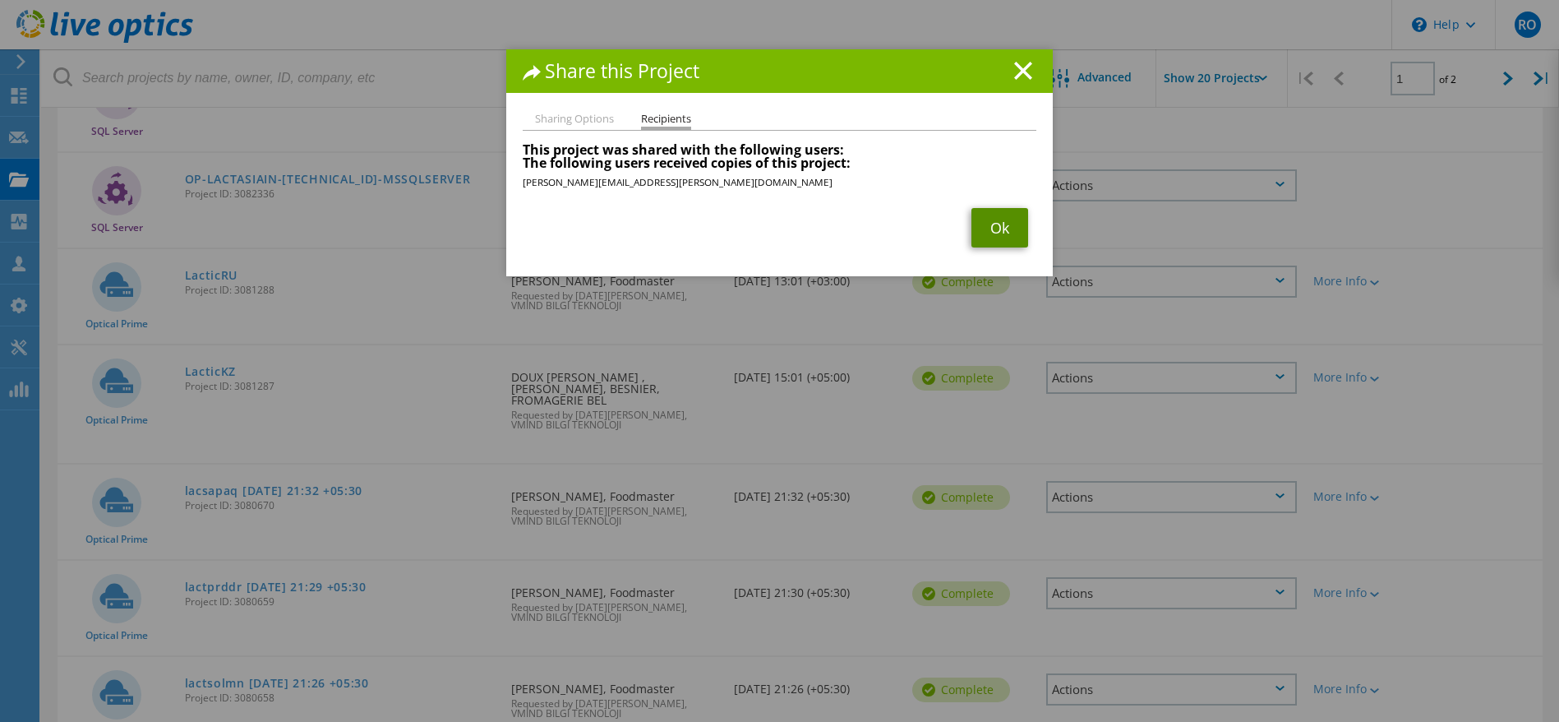
click at [996, 228] on link "Ok" at bounding box center [1000, 227] width 57 height 39
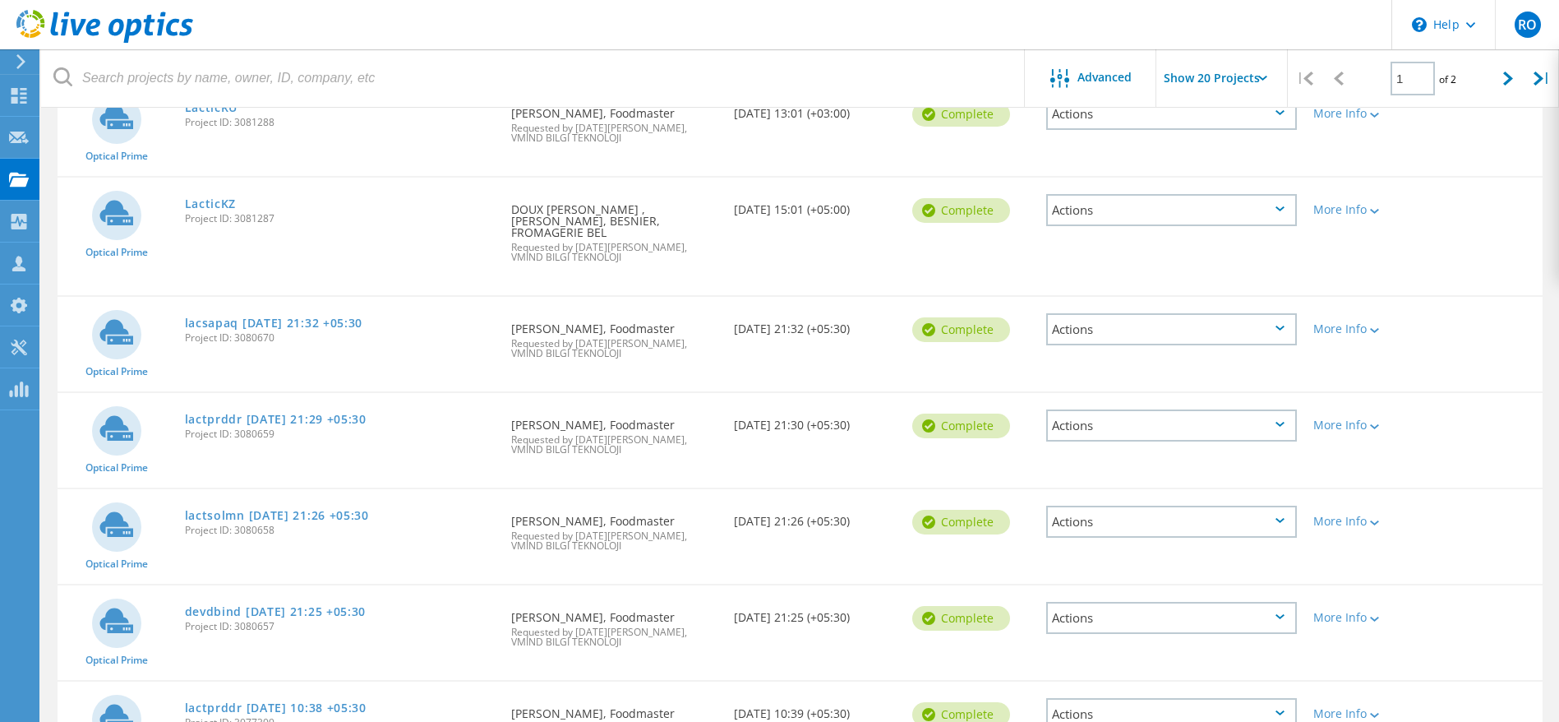
scroll to position [1053, 0]
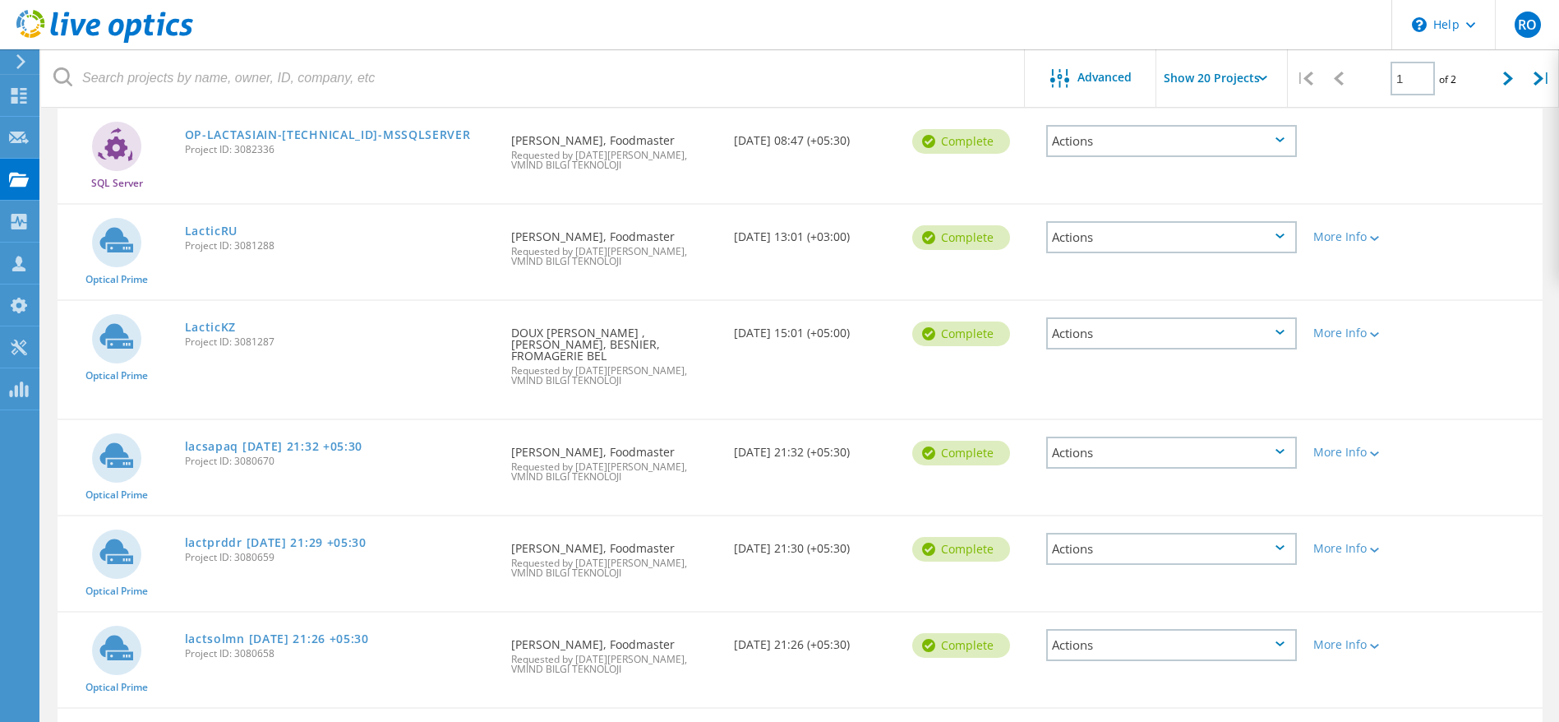
drag, startPoint x: 257, startPoint y: 229, endPoint x: 179, endPoint y: 244, distance: 79.5
click at [181, 238] on div "LacticRU Project ID: 3081288" at bounding box center [340, 236] width 327 height 62
drag, startPoint x: 172, startPoint y: 224, endPoint x: 244, endPoint y: 224, distance: 72.3
click at [244, 224] on div "Optical Prime LacticRU Project ID: 3081288 Requested By [PERSON_NAME], Foodmast…" at bounding box center [800, 252] width 1485 height 95
drag, startPoint x: 284, startPoint y: 284, endPoint x: 262, endPoint y: 271, distance: 25.4
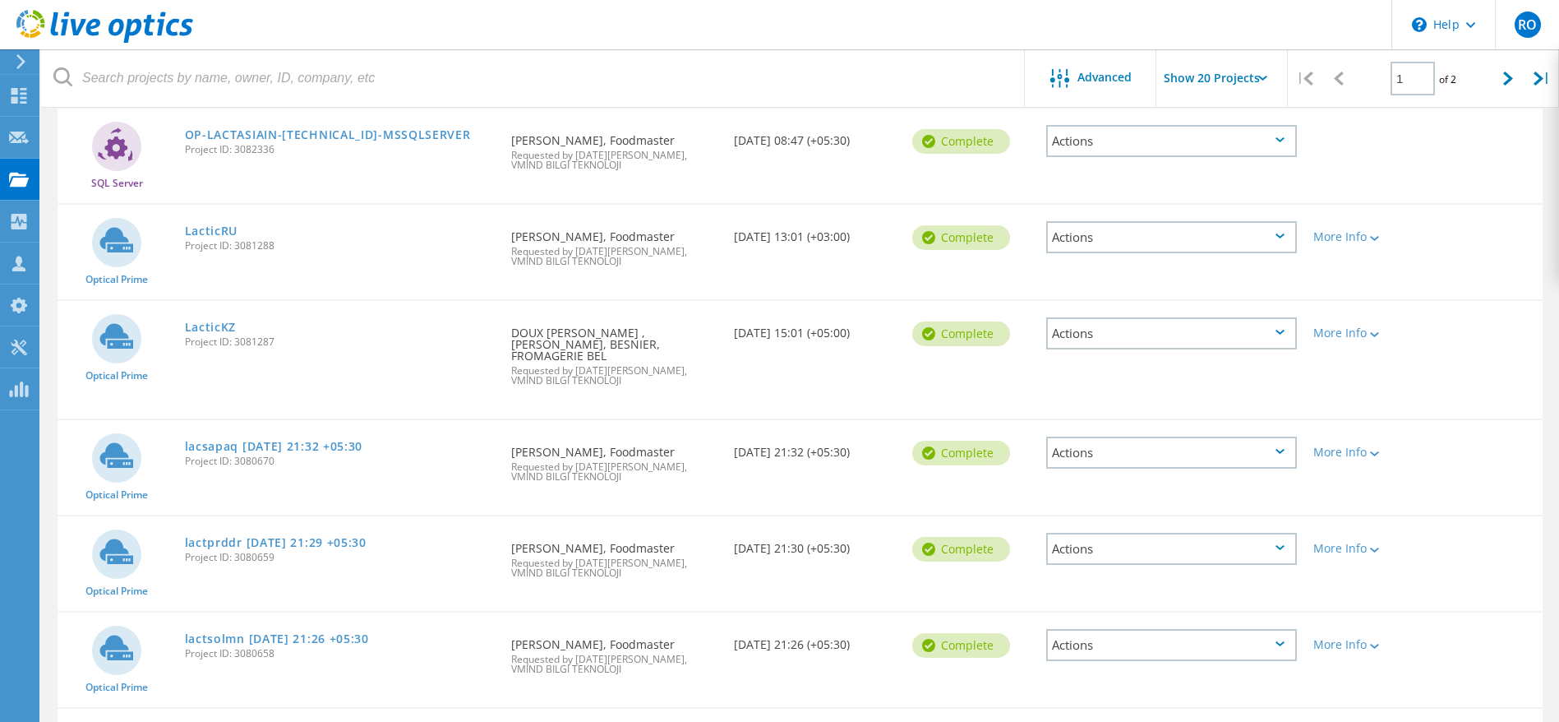
click at [283, 284] on div "Optical Prime LacticRU Project ID: 3081288 Requested By [PERSON_NAME], Foodmast…" at bounding box center [800, 252] width 1485 height 95
drag, startPoint x: 243, startPoint y: 226, endPoint x: 186, endPoint y: 229, distance: 57.6
click at [186, 229] on div "LacticRU Project ID: 3081288" at bounding box center [340, 236] width 327 height 62
copy link "LacticRU"
drag, startPoint x: 242, startPoint y: 325, endPoint x: 181, endPoint y: 322, distance: 60.9
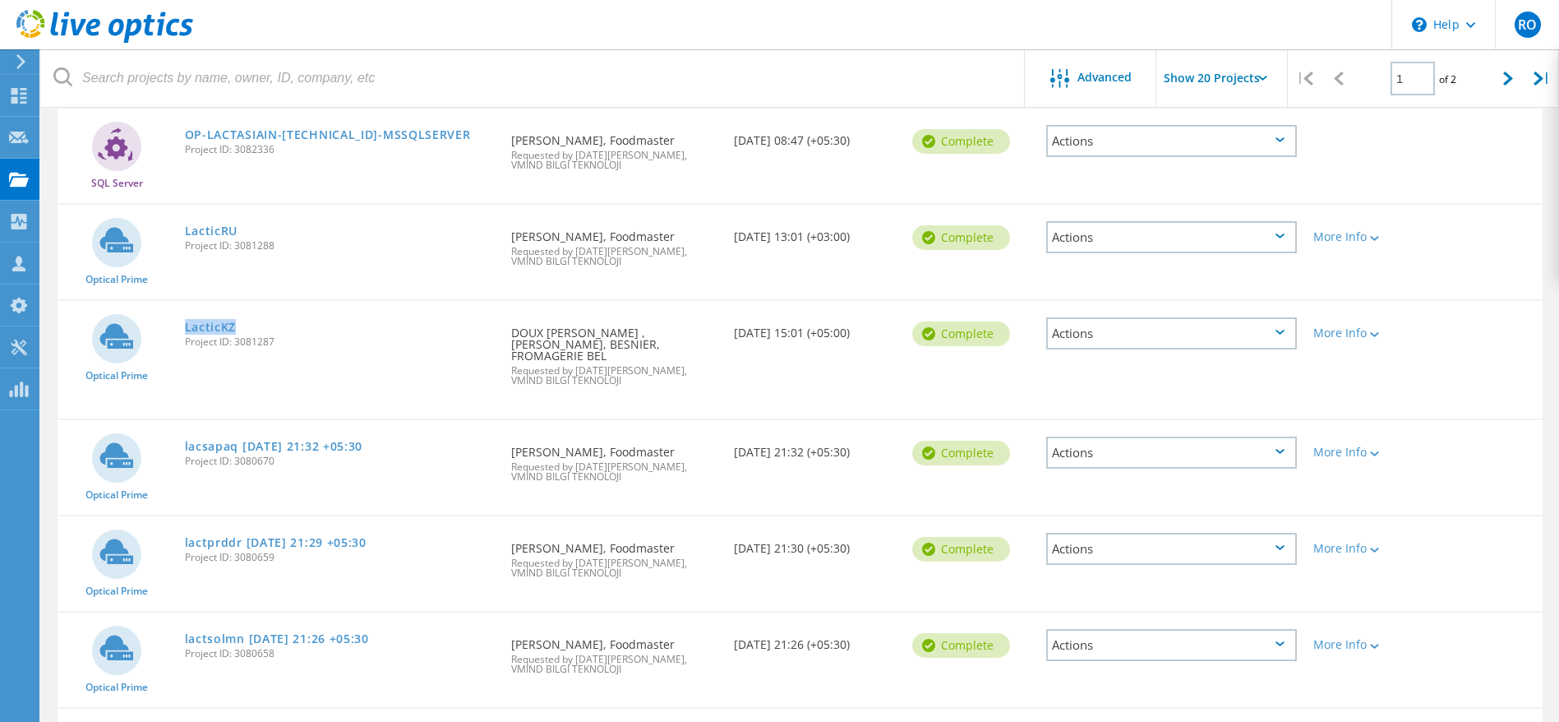
click at [182, 322] on div "LacticKZ Project ID: 3081287" at bounding box center [340, 332] width 327 height 62
copy link "LacticKZ"
click at [1506, 82] on icon at bounding box center [1509, 79] width 10 height 14
type input "2"
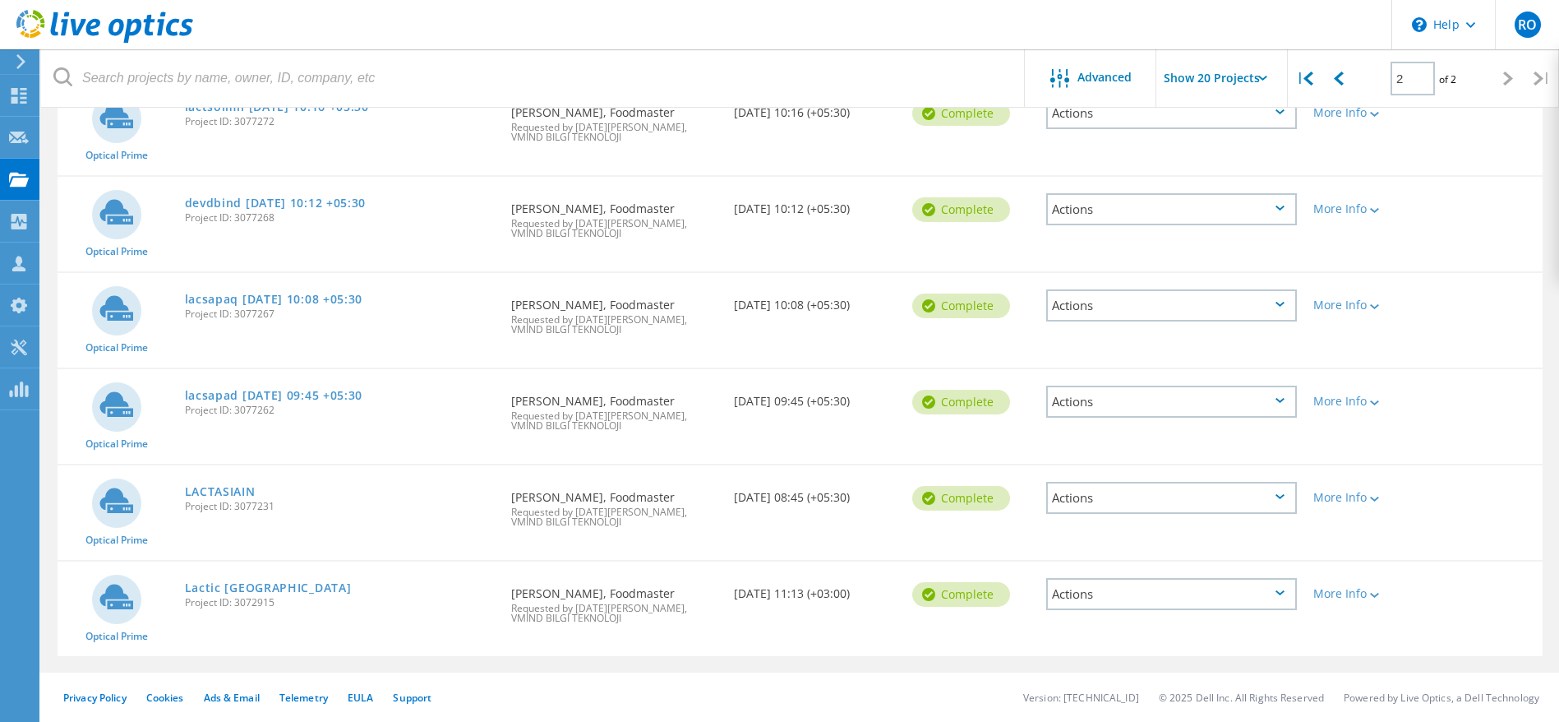
scroll to position [319, 0]
drag, startPoint x: 277, startPoint y: 485, endPoint x: 187, endPoint y: 487, distance: 90.5
click at [187, 487] on div "LACTASIAIN Project ID: 3077231" at bounding box center [340, 496] width 327 height 62
copy link "LACTASIAIN"
drag, startPoint x: 282, startPoint y: 587, endPoint x: 187, endPoint y: 587, distance: 94.5
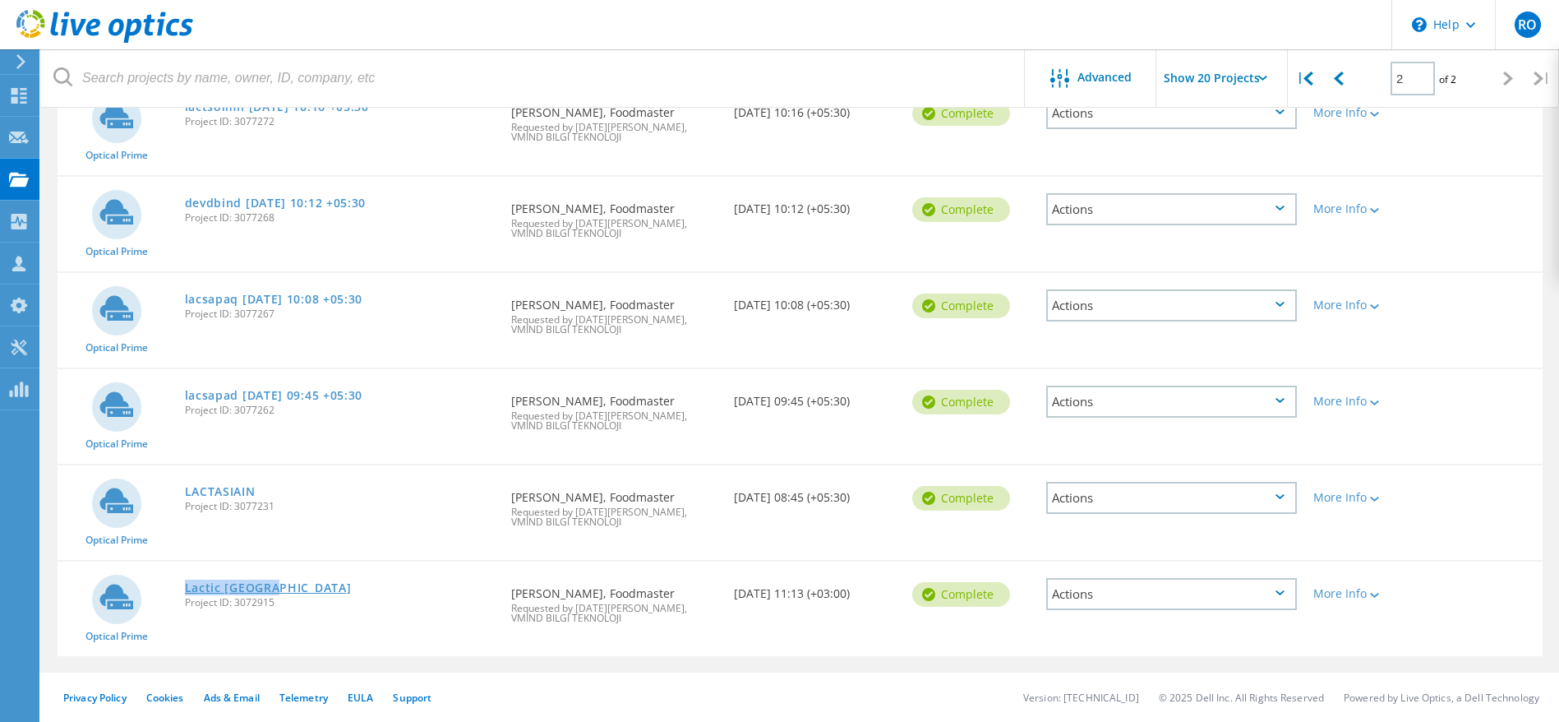
click at [187, 587] on div "Lactic Türkiye Project ID: 3072915" at bounding box center [340, 592] width 327 height 62
copy link "Lactic [GEOGRAPHIC_DATA]"
